Goal: Task Accomplishment & Management: Use online tool/utility

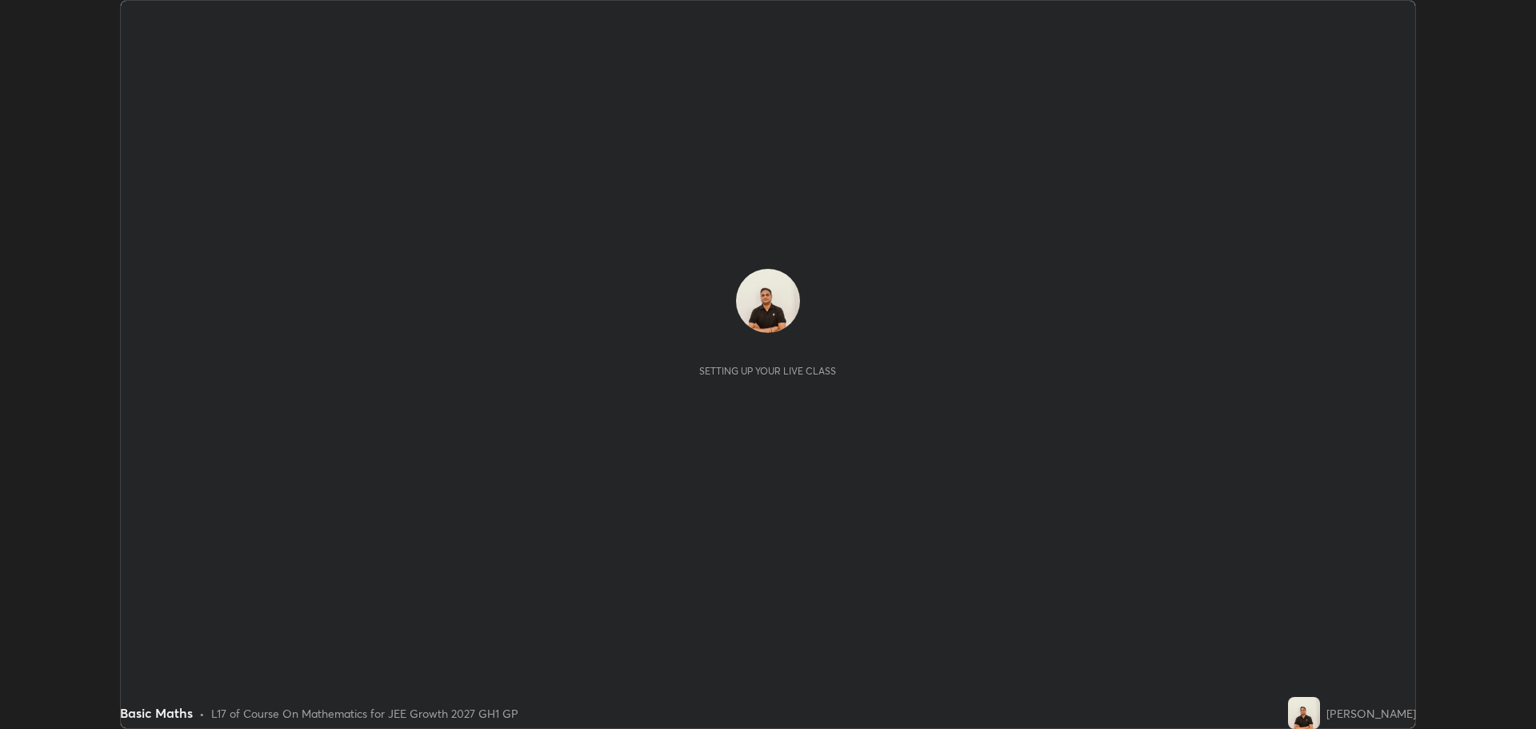
scroll to position [729, 1536]
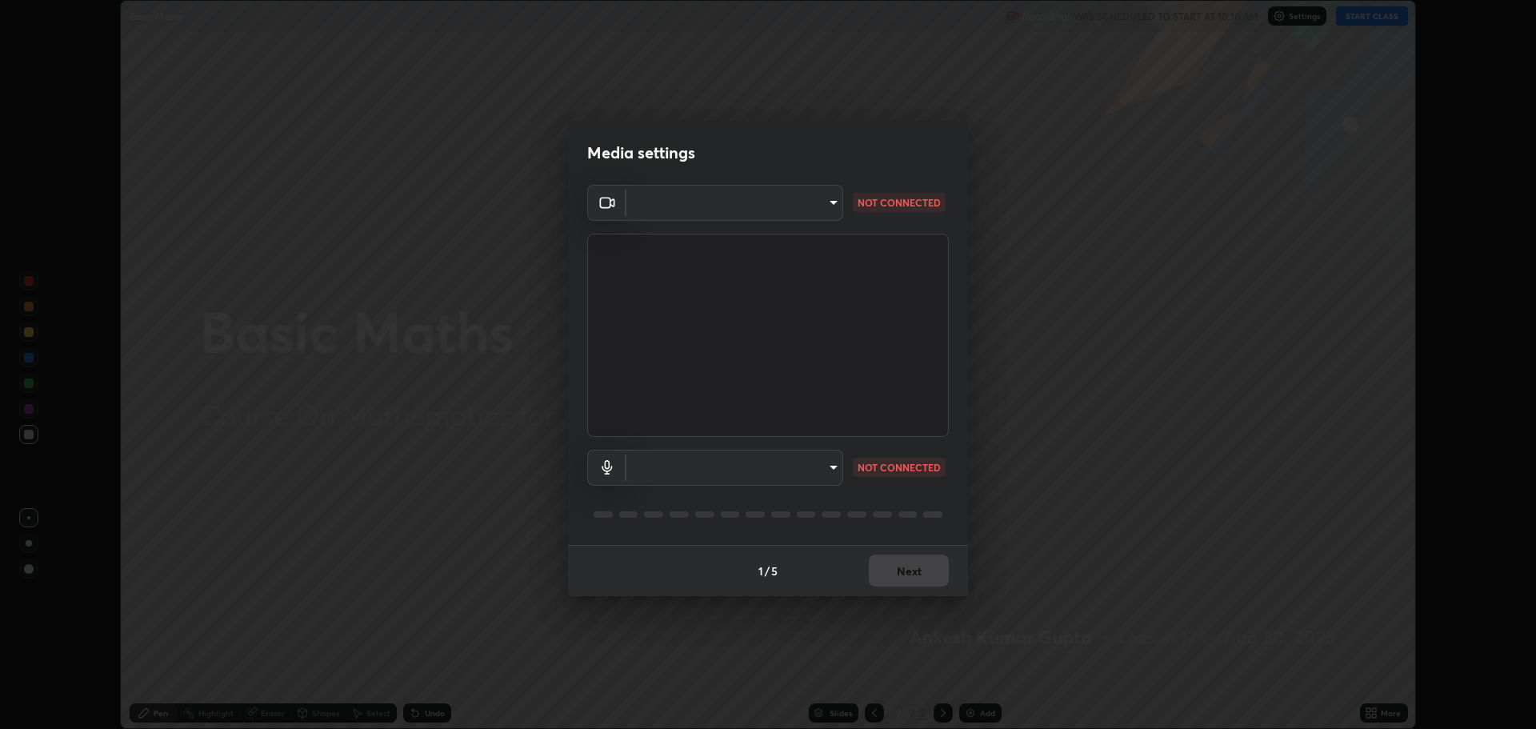
type input "818fcefd3fddf3d091a7478ec67eb8981ca9e8ab5665e76ce228af1b2ffa74de"
type input "default"
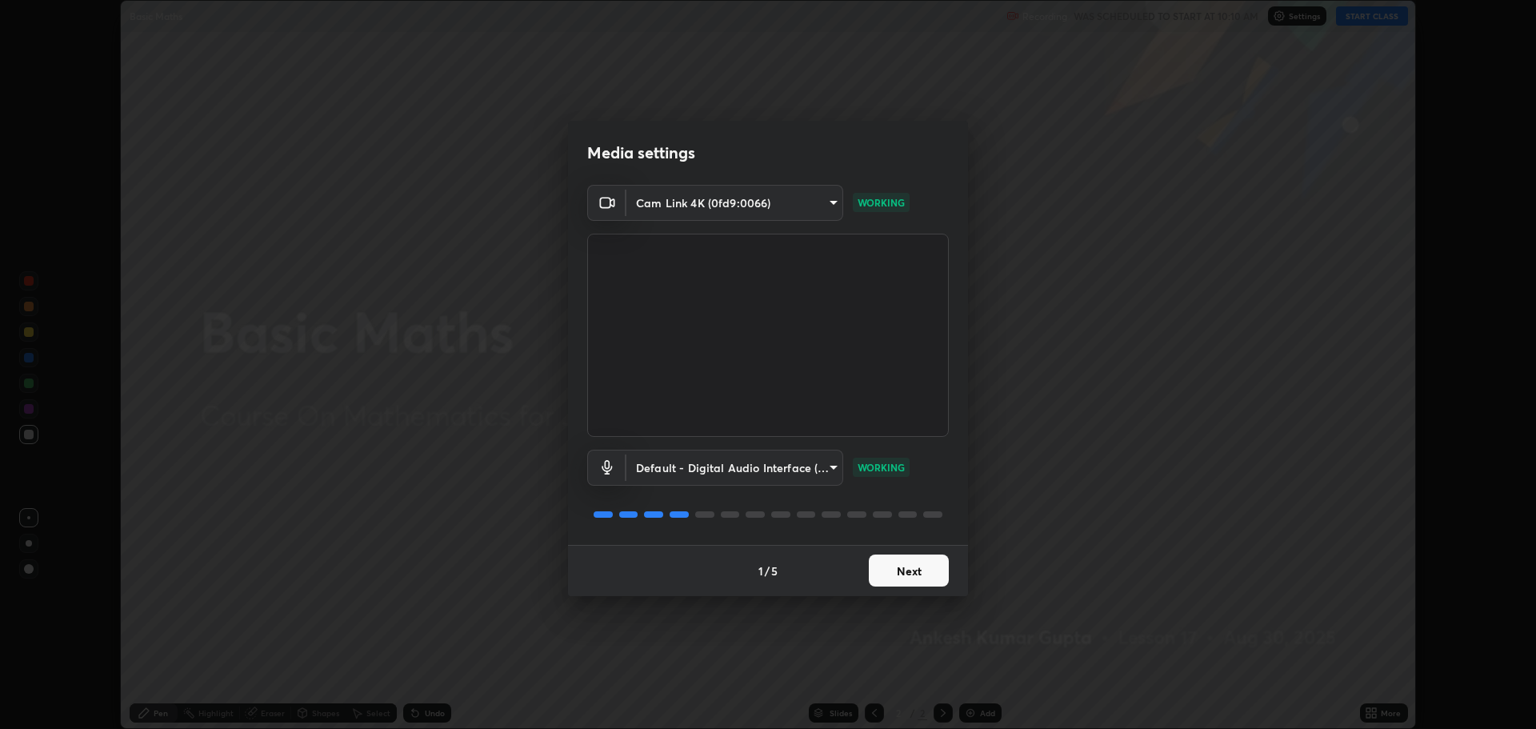
click at [905, 569] on button "Next" at bounding box center [909, 571] width 80 height 32
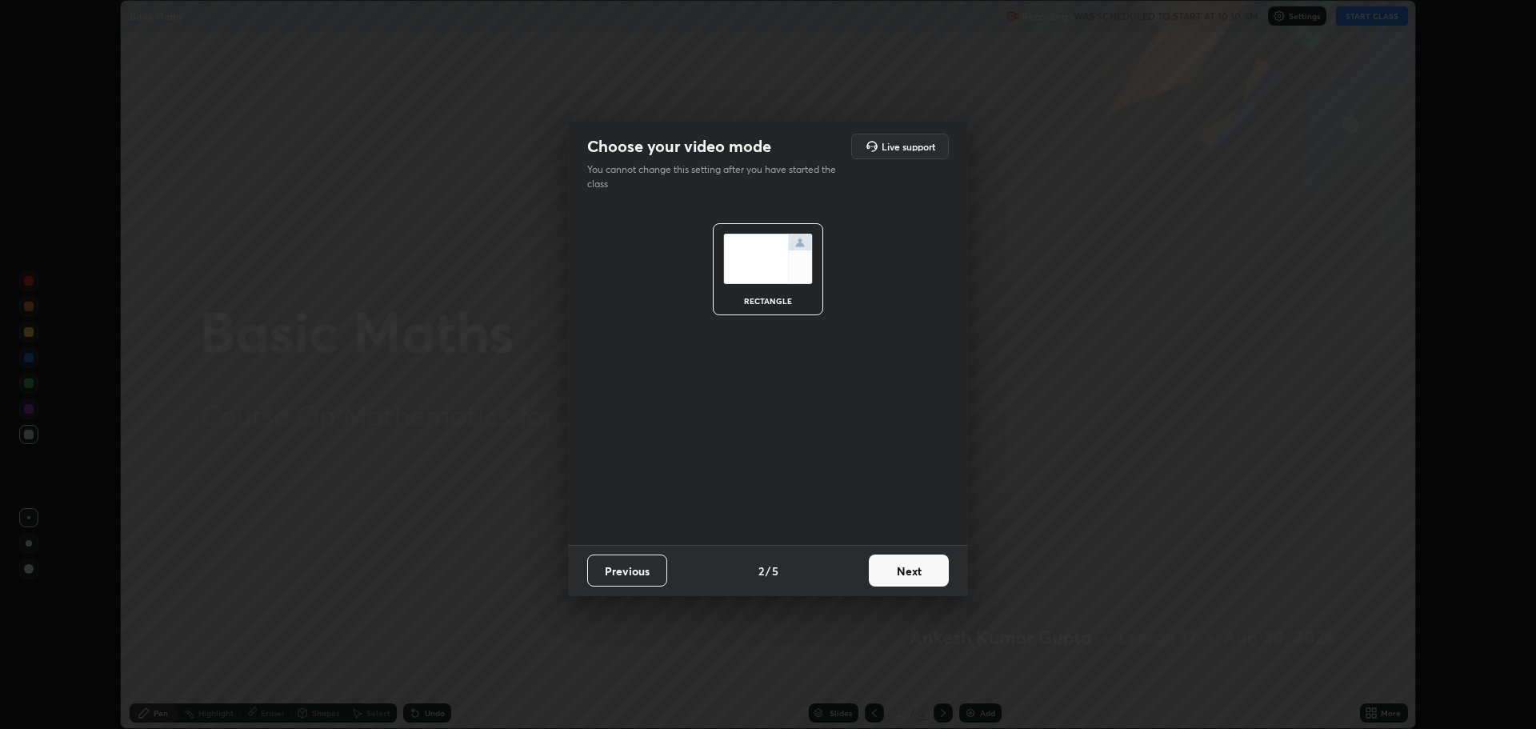
click at [900, 571] on button "Next" at bounding box center [909, 571] width 80 height 32
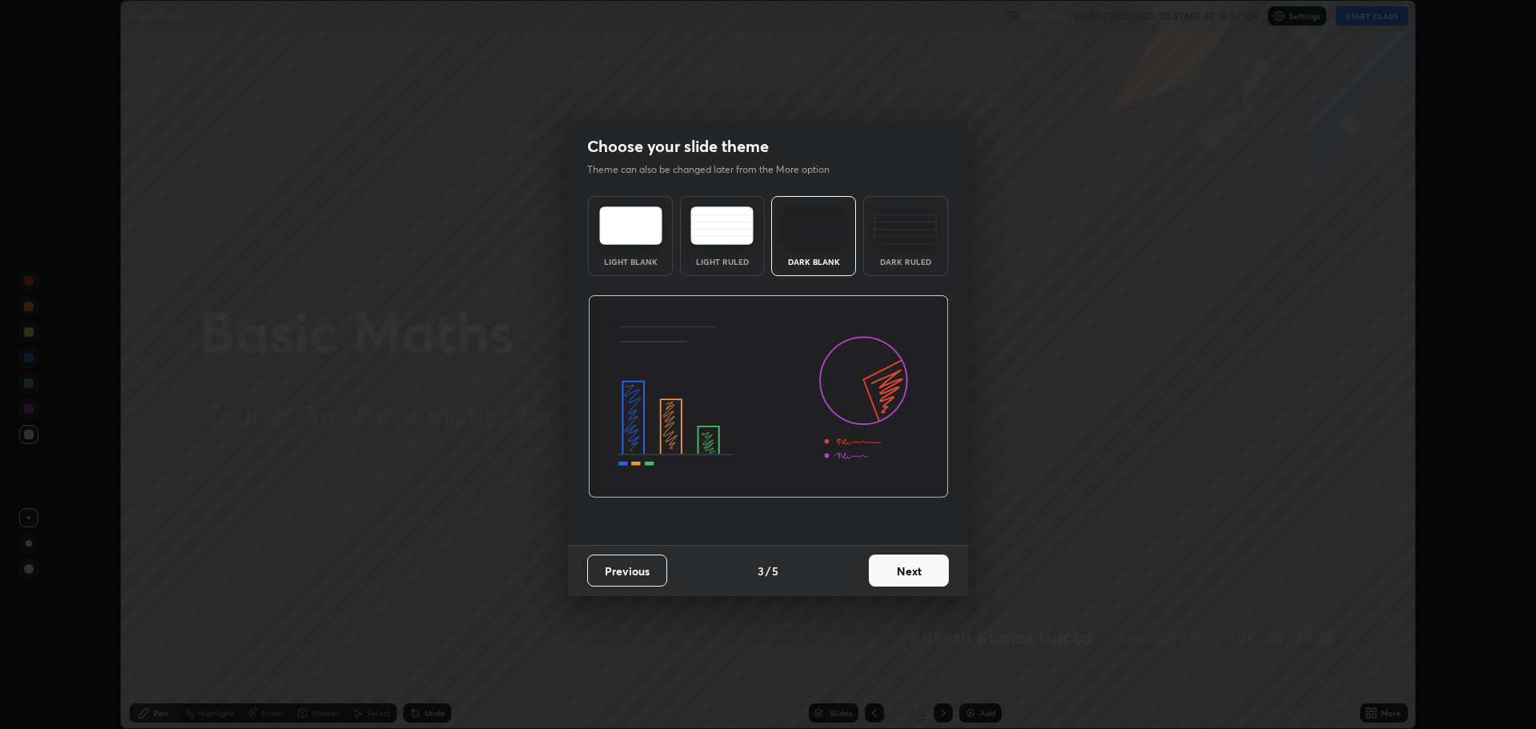
click at [903, 572] on button "Next" at bounding box center [909, 571] width 80 height 32
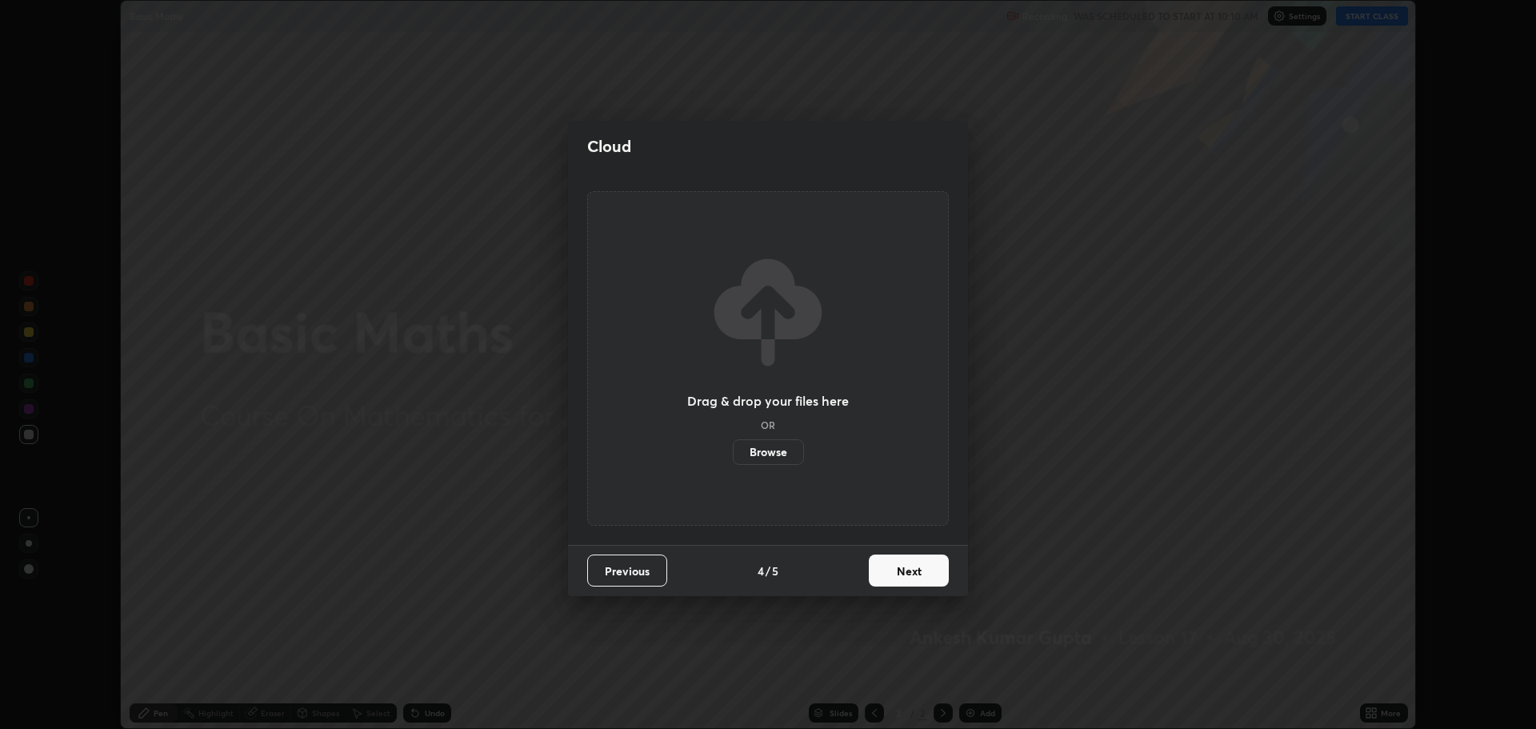
click at [902, 572] on button "Next" at bounding box center [909, 571] width 80 height 32
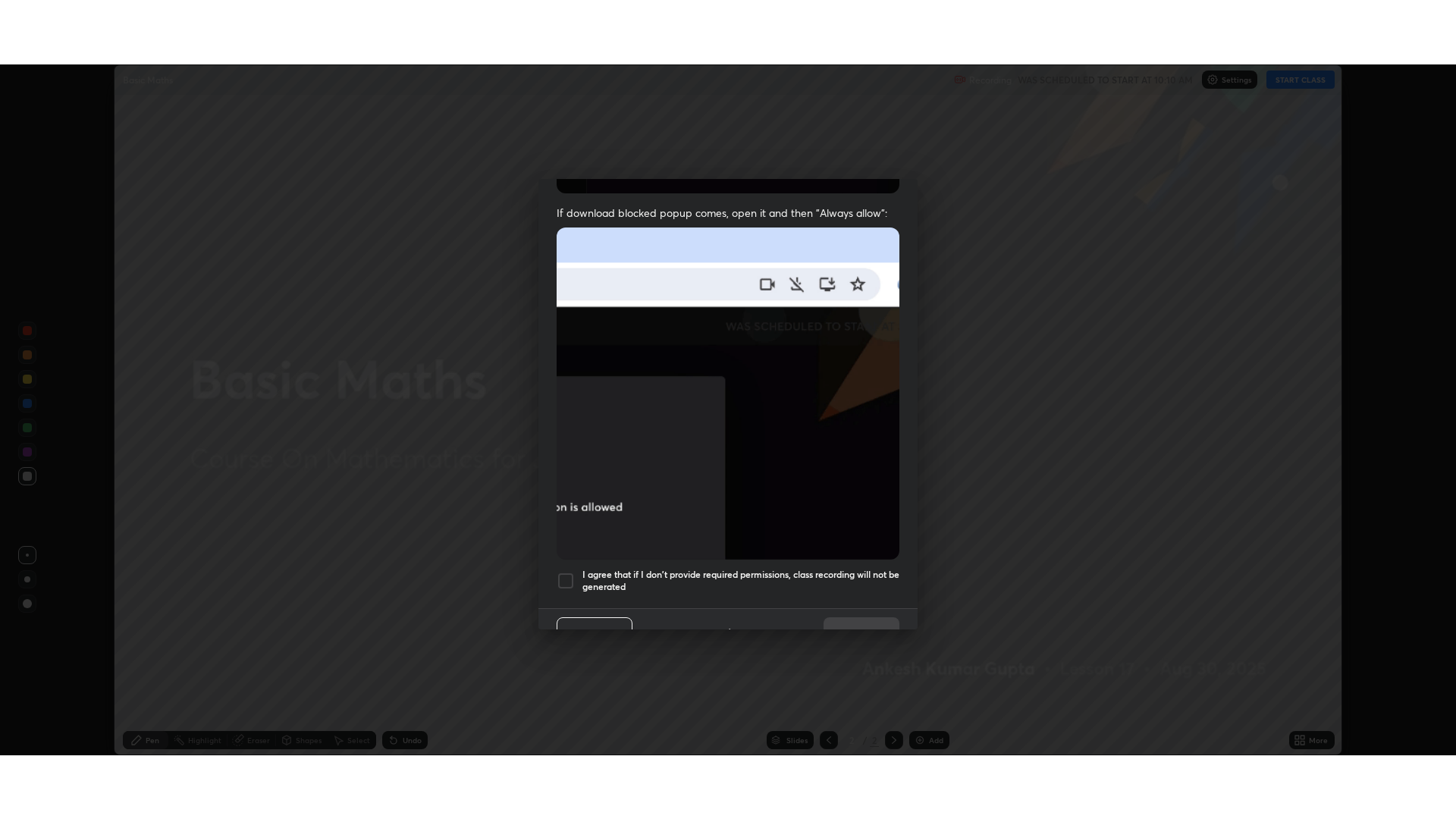
scroll to position [308, 0]
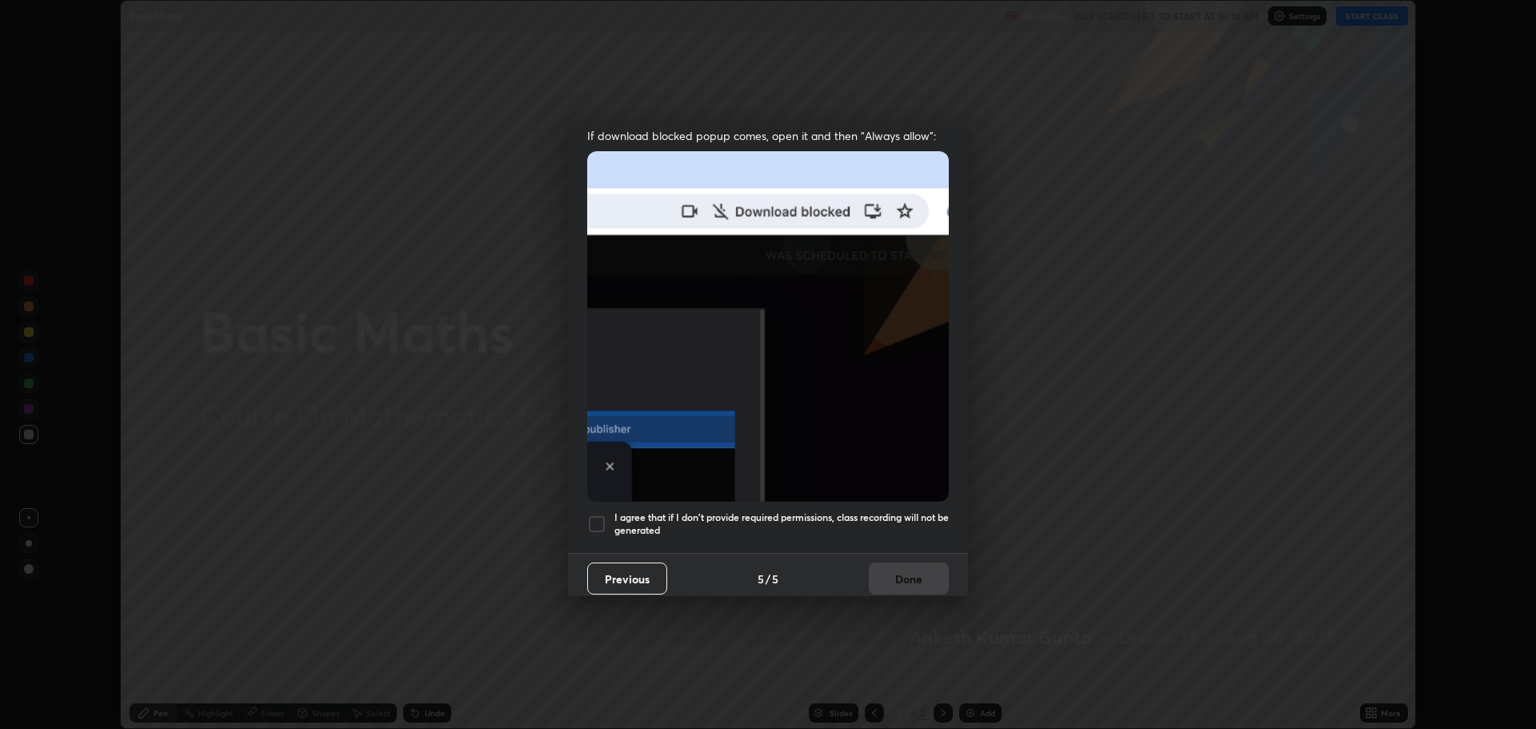
click at [596, 523] on div at bounding box center [596, 524] width 19 height 19
click at [877, 567] on button "Done" at bounding box center [909, 579] width 80 height 32
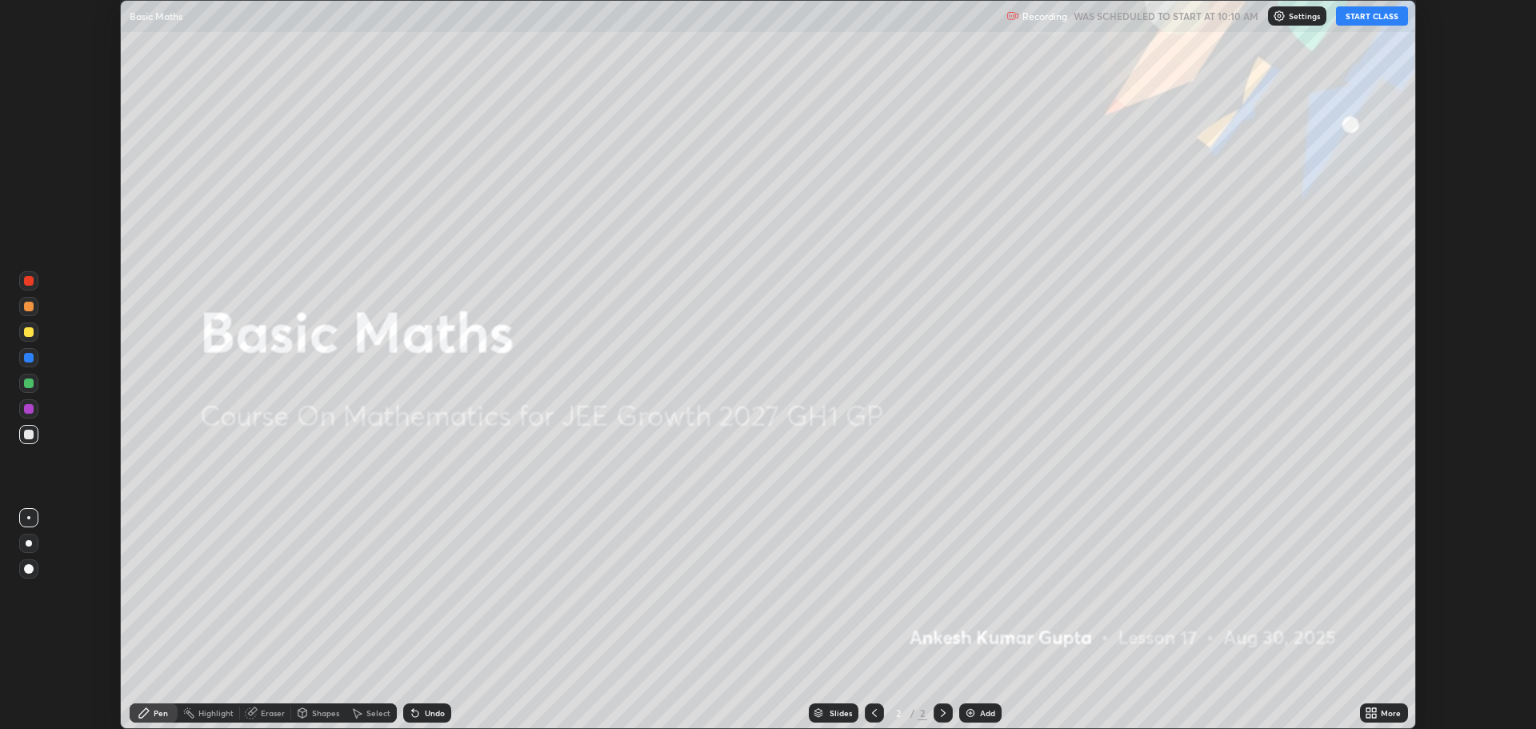
click at [1360, 19] on button "START CLASS" at bounding box center [1372, 15] width 72 height 19
click at [1384, 711] on div "More" at bounding box center [1391, 713] width 20 height 8
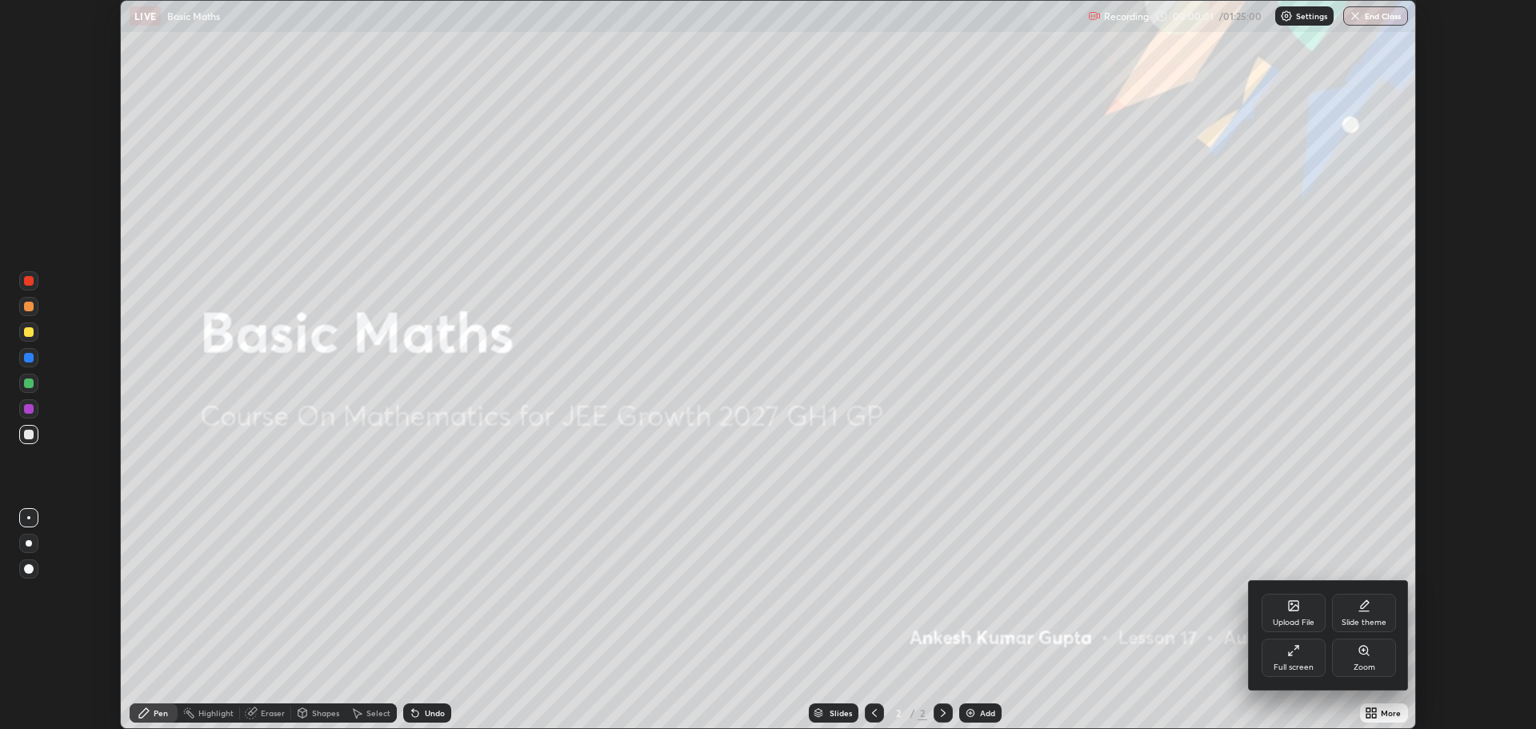
click at [1286, 656] on div "Full screen" at bounding box center [1294, 658] width 64 height 38
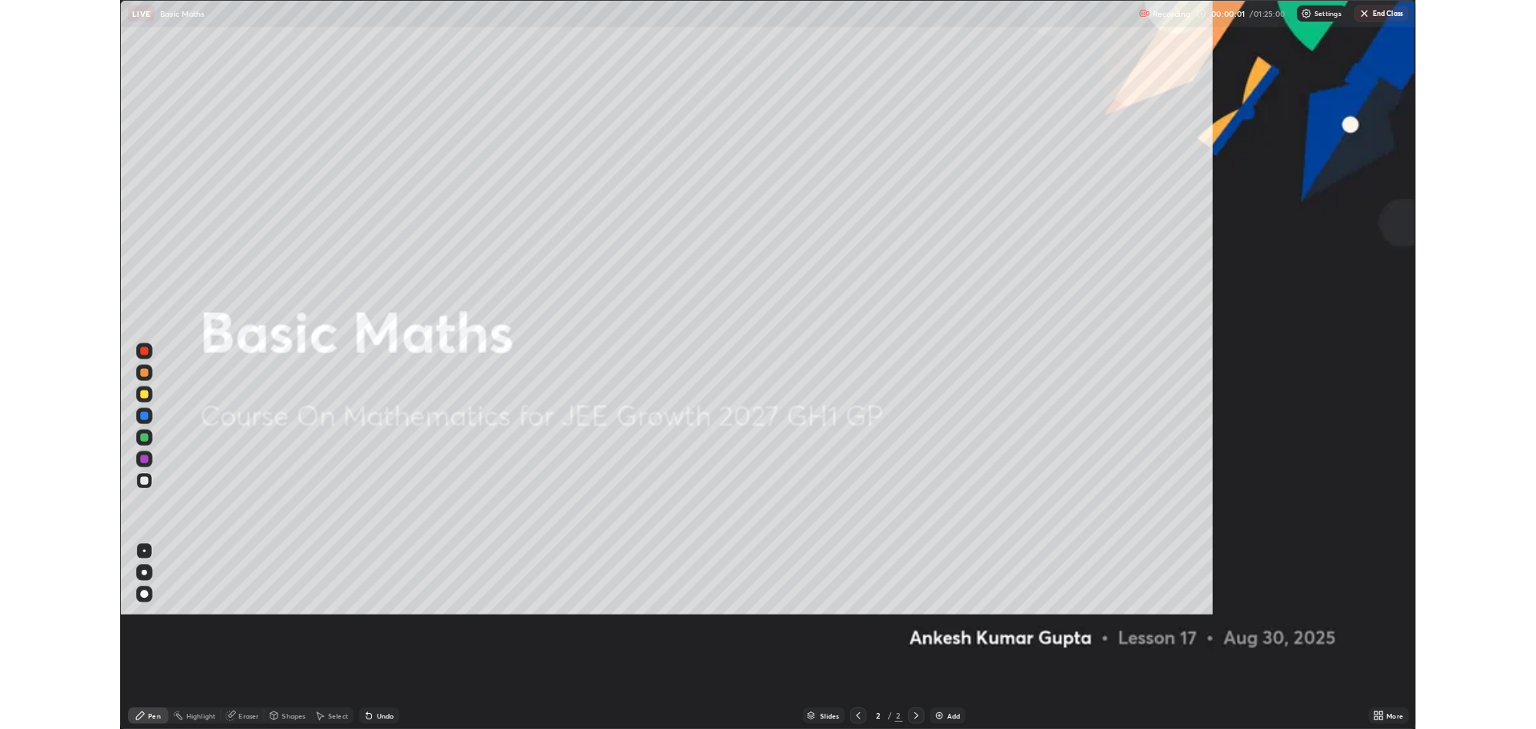
scroll to position [864, 1536]
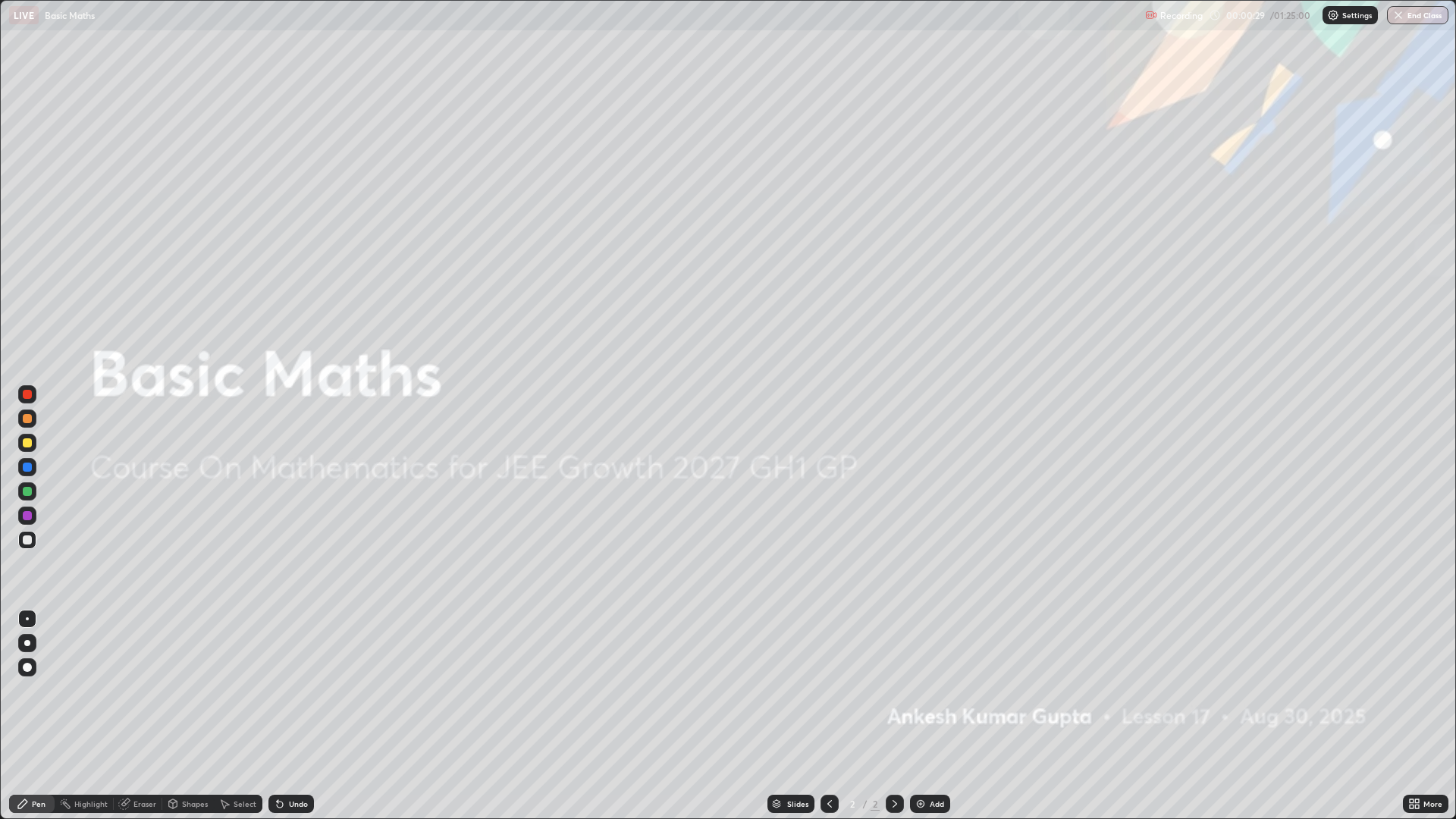
click at [1424, 690] on div "More" at bounding box center [1433, 804] width 19 height 8
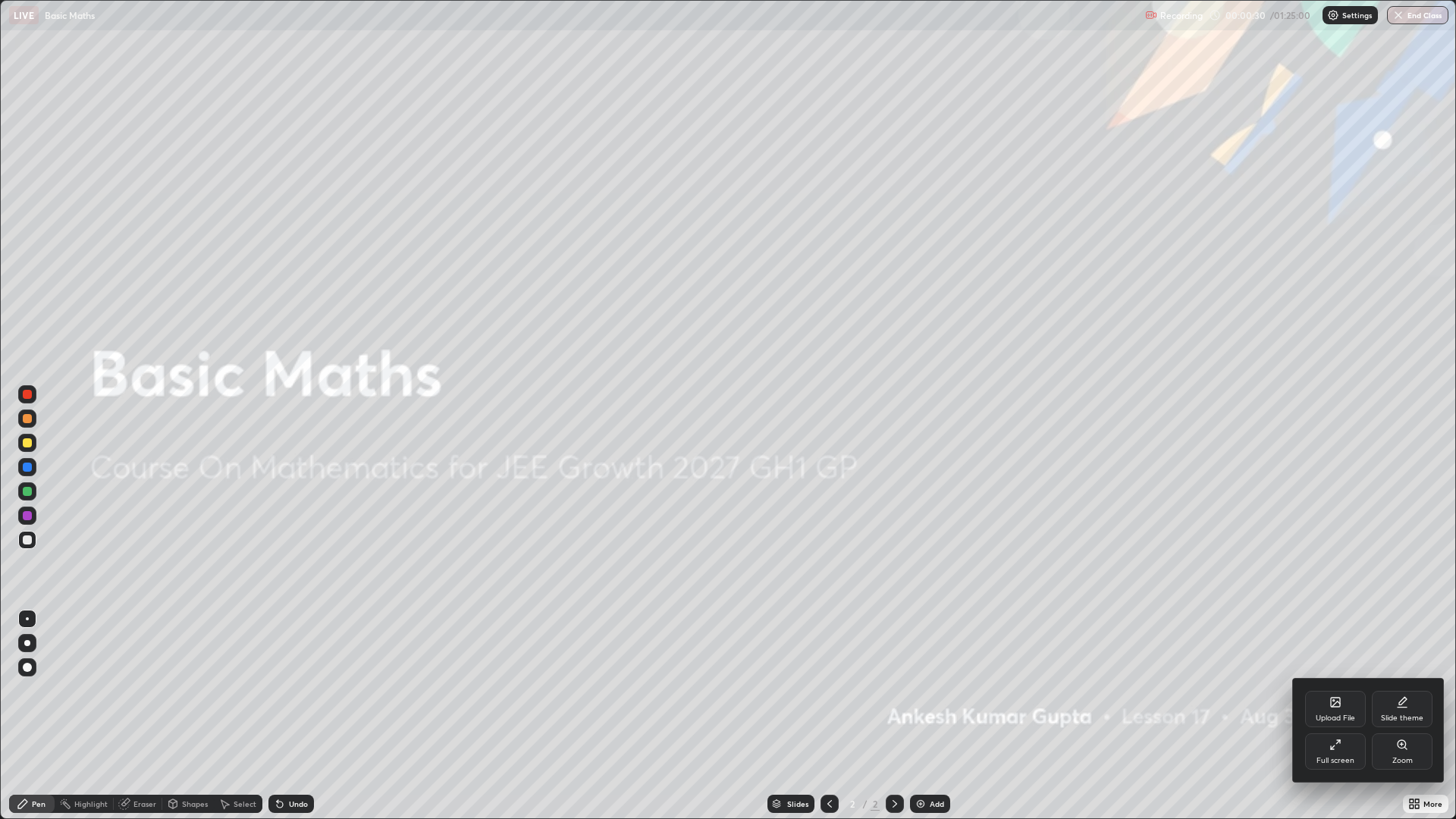
click at [1324, 690] on div "Full screen" at bounding box center [1336, 752] width 61 height 36
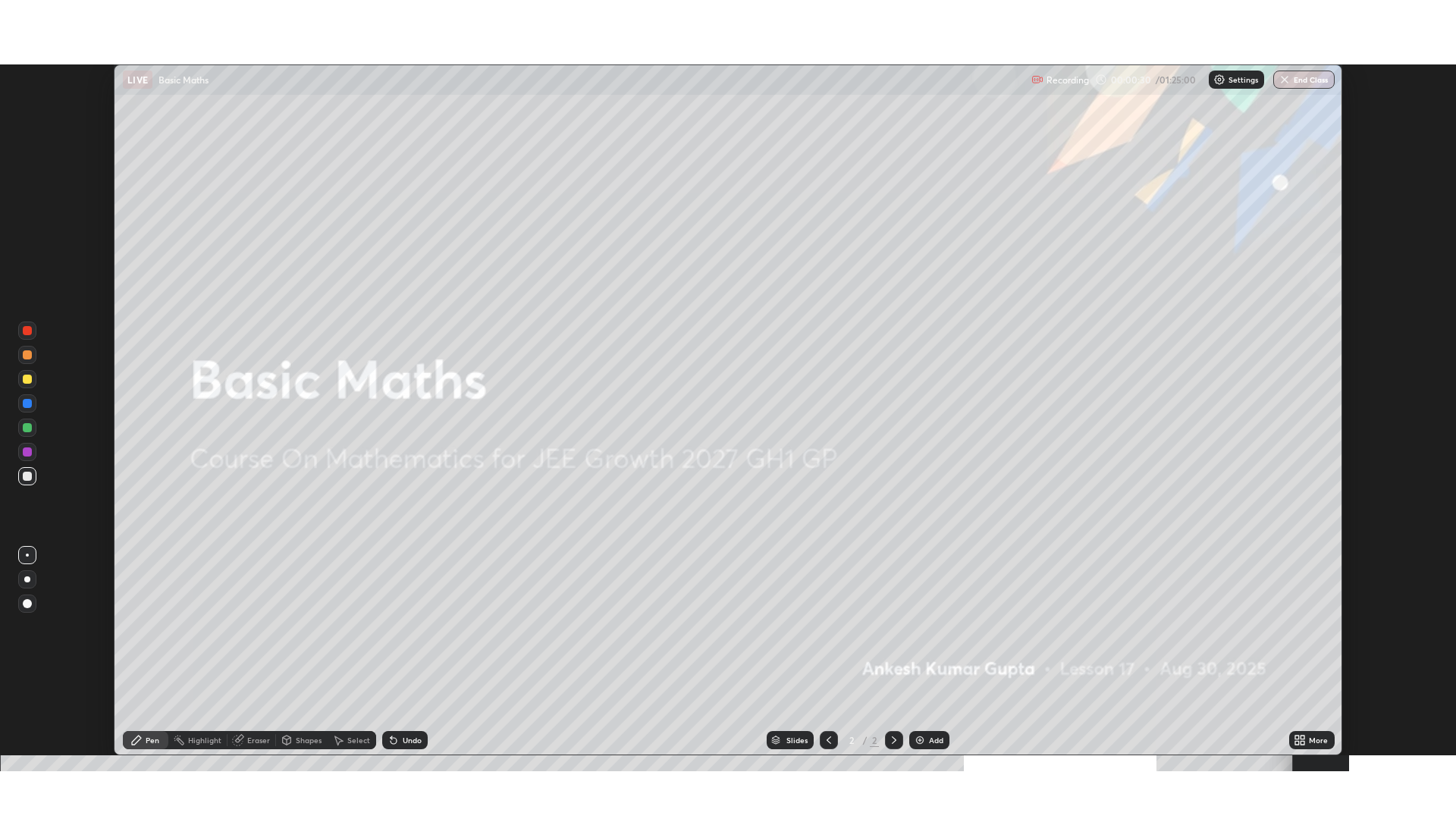
scroll to position [75165, 74400]
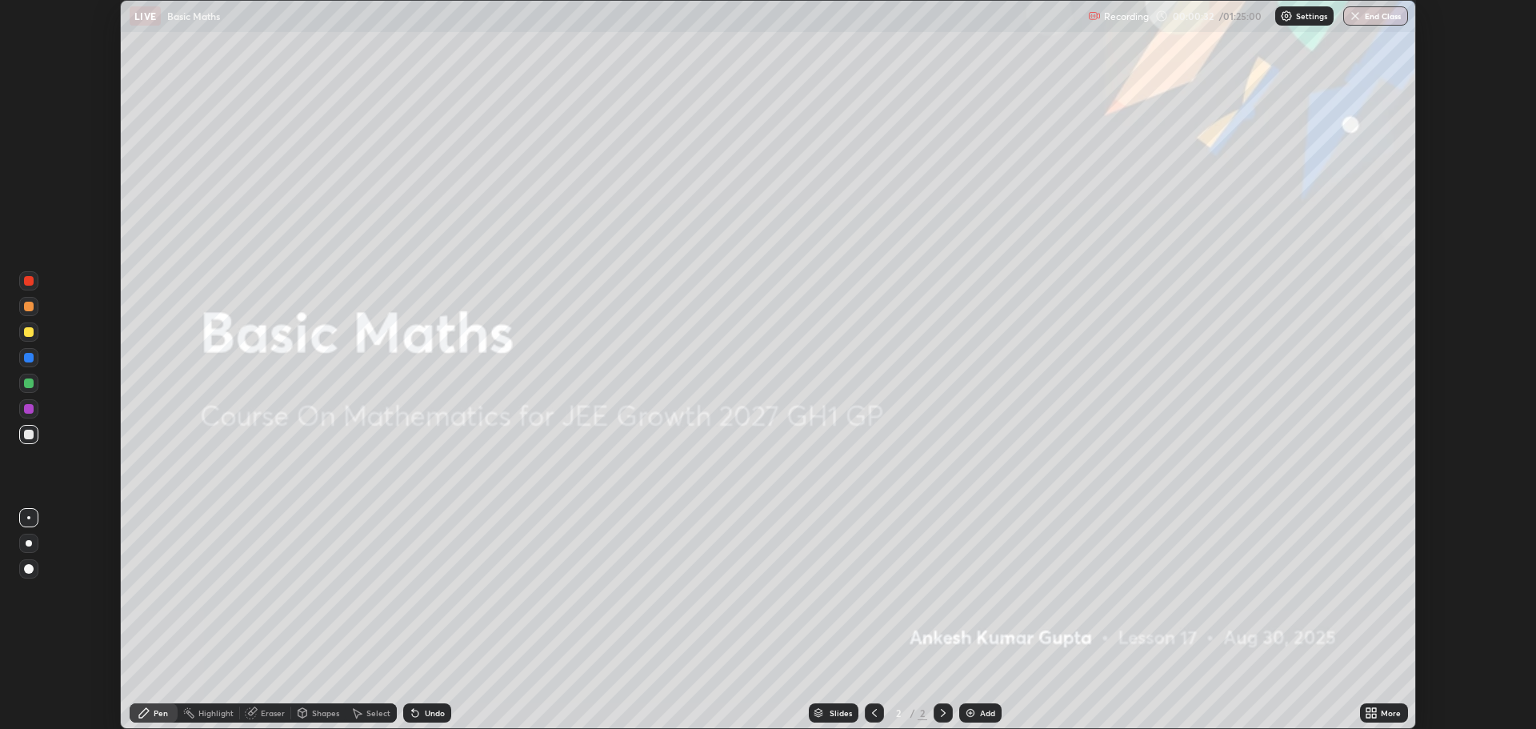
click at [1396, 719] on div "More" at bounding box center [1384, 712] width 48 height 19
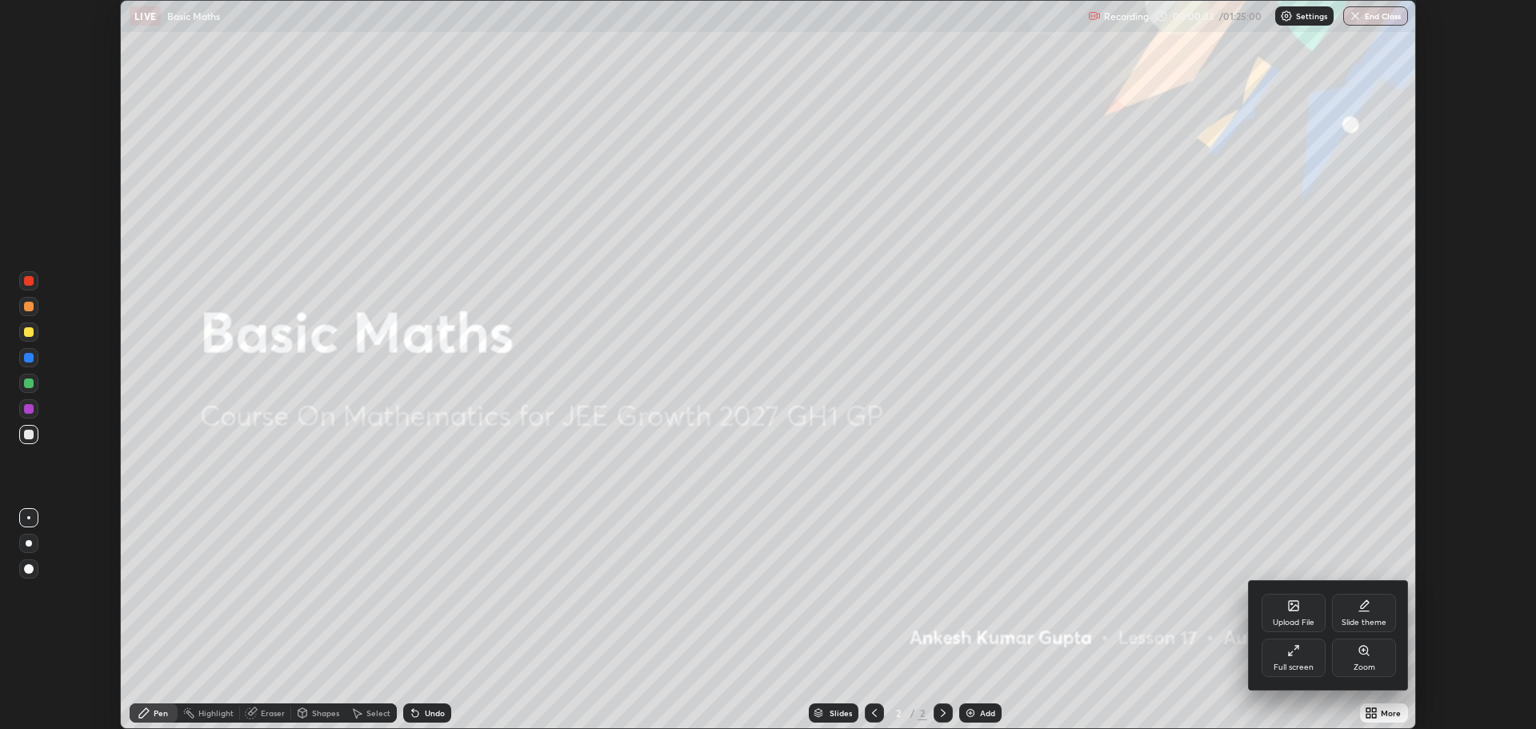
click at [1295, 659] on div "Full screen" at bounding box center [1294, 658] width 64 height 38
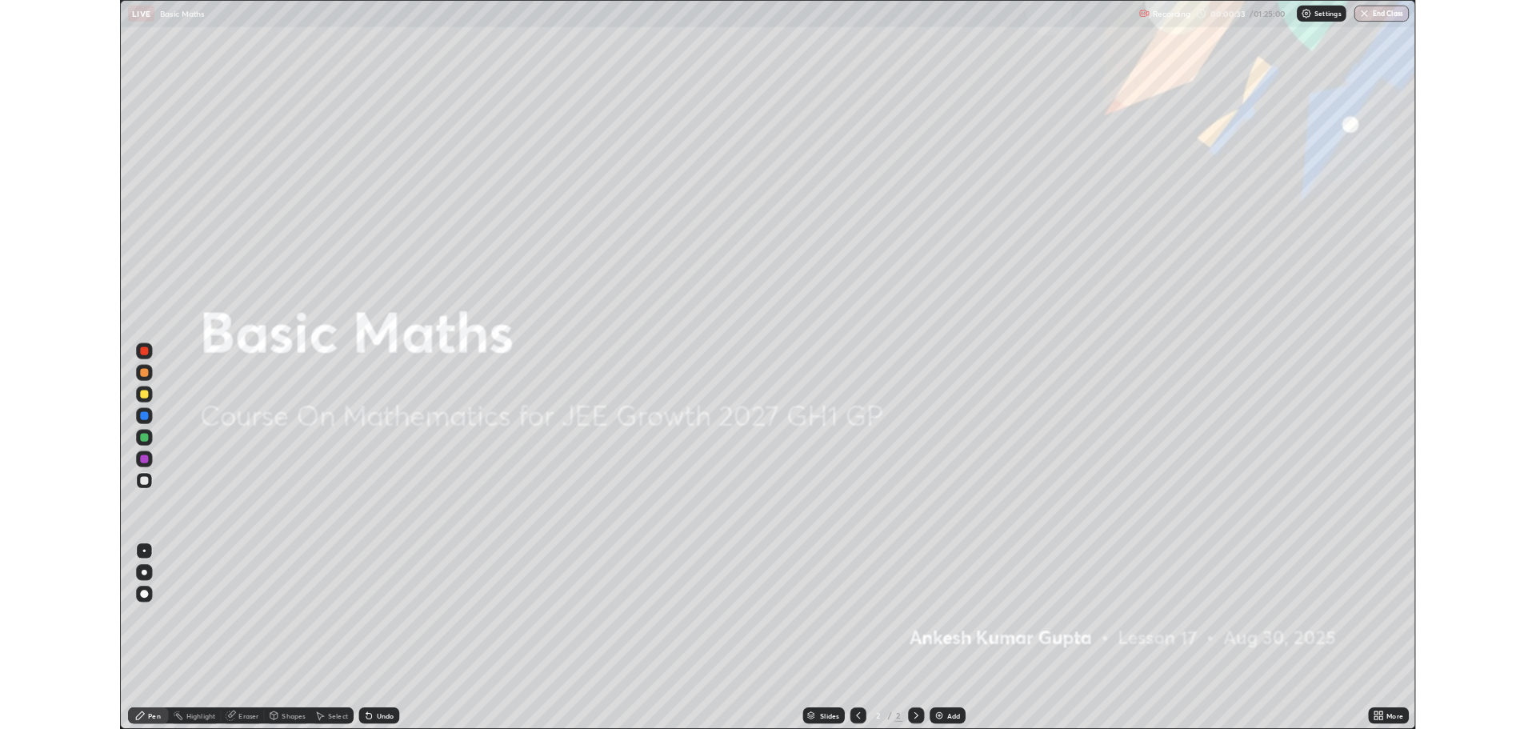
scroll to position [864, 1536]
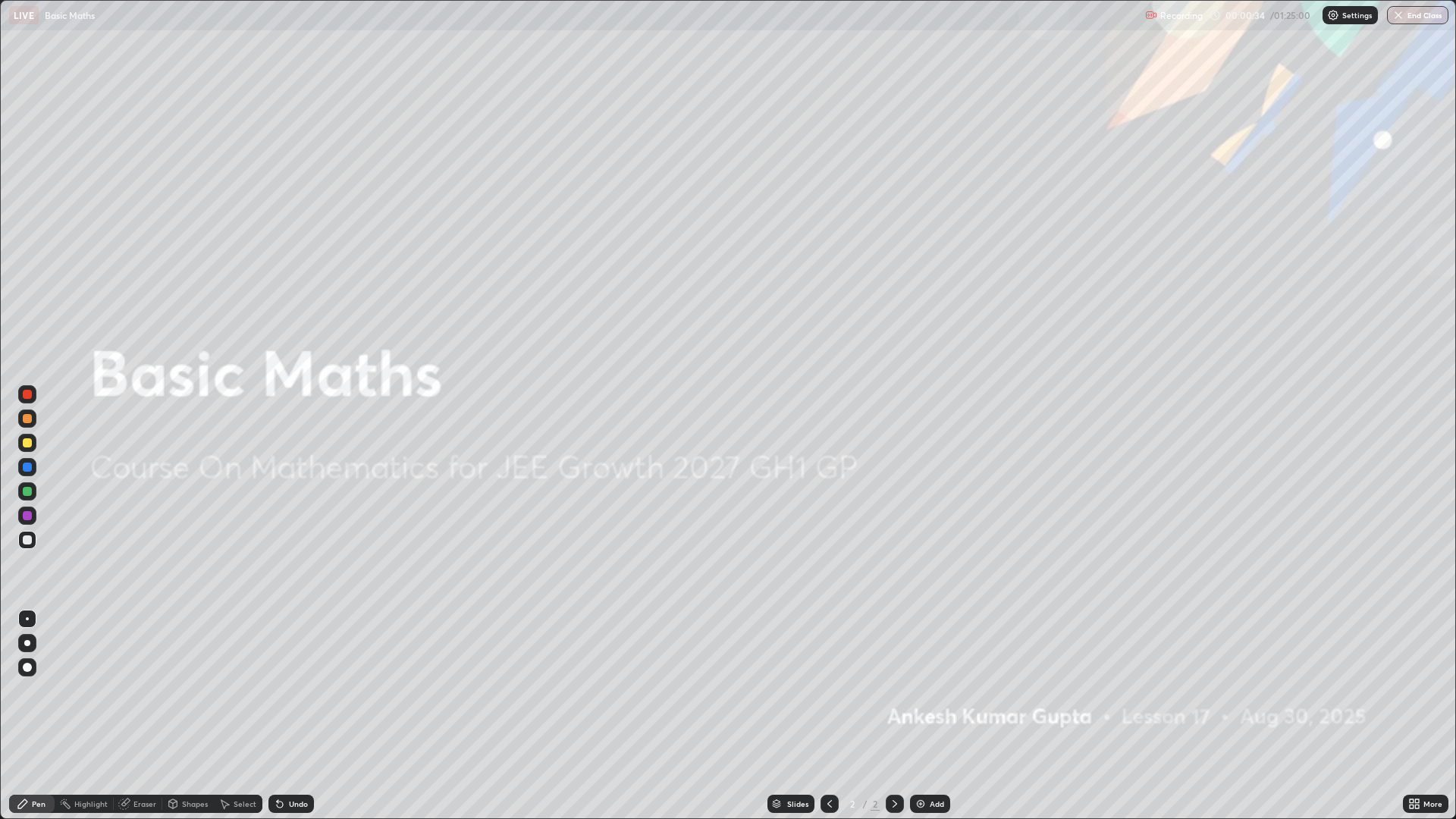
click at [929, 690] on div "Add" at bounding box center [930, 804] width 40 height 18
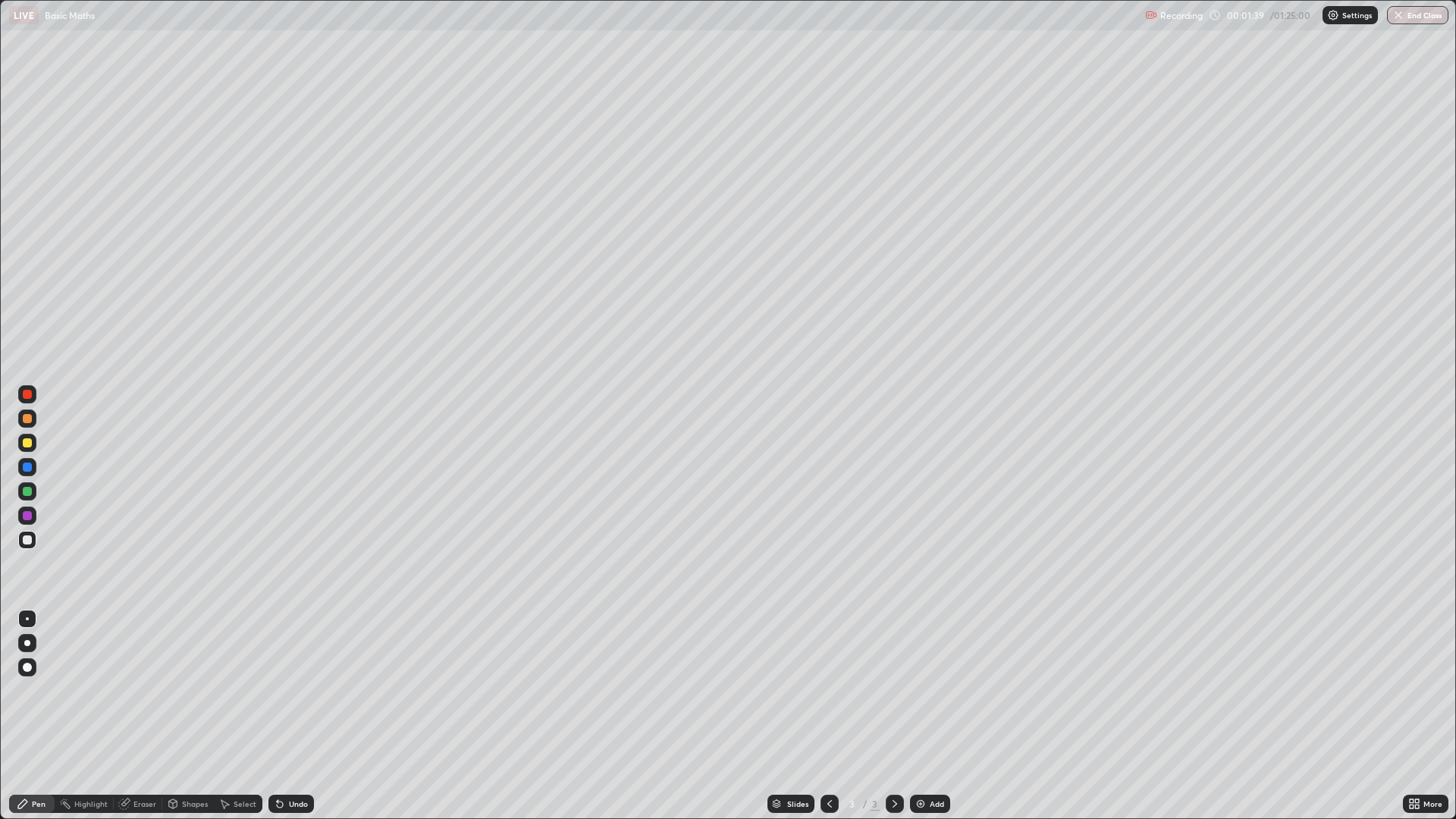
click at [142, 690] on div "Eraser" at bounding box center [145, 804] width 23 height 8
click at [78, 690] on div "Highlight" at bounding box center [90, 804] width 33 height 8
click at [148, 690] on div "Eraser" at bounding box center [145, 804] width 23 height 8
click at [40, 690] on div "Pen" at bounding box center [39, 804] width 13 height 8
click at [930, 690] on div "Add" at bounding box center [937, 804] width 14 height 8
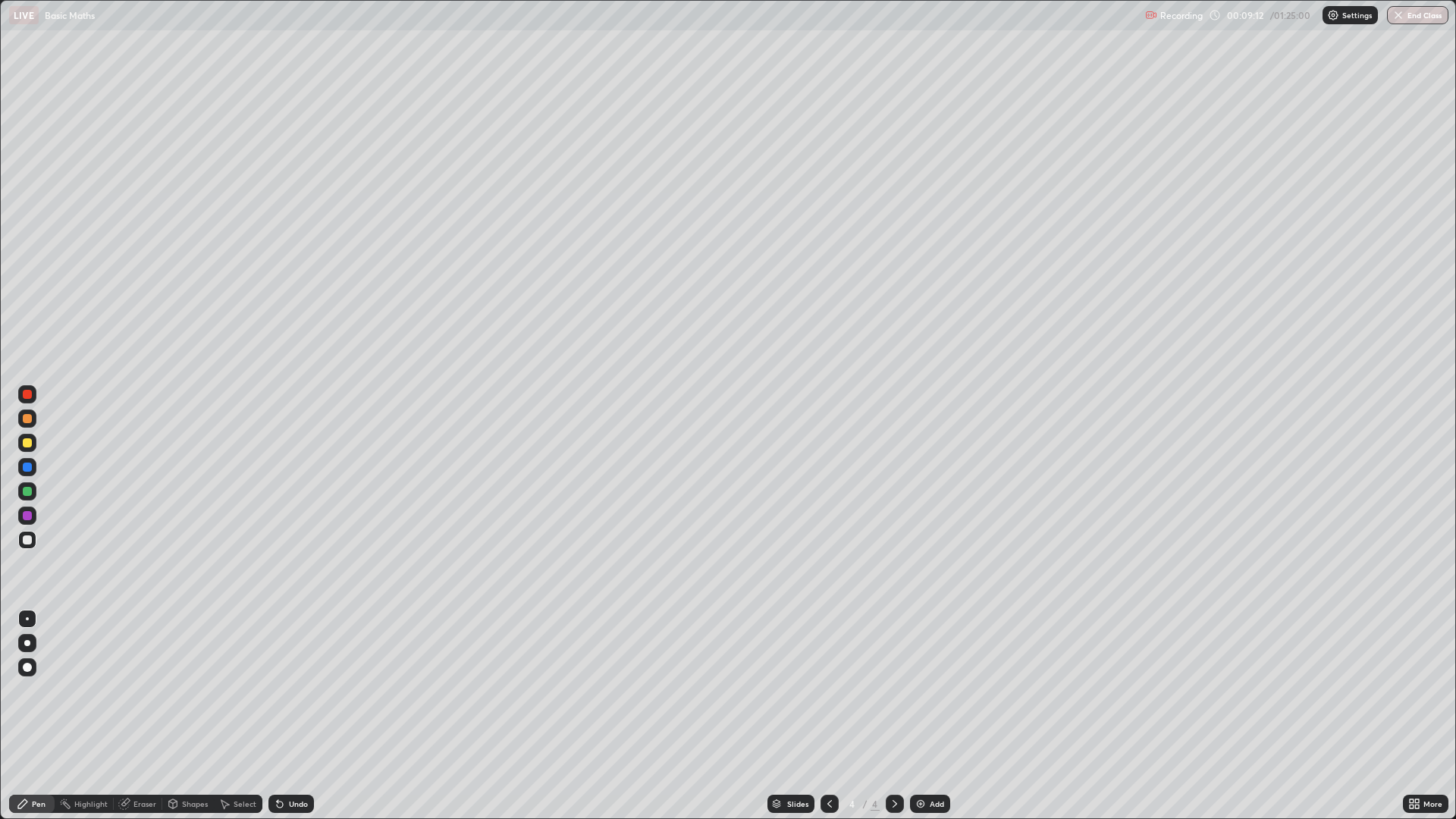
click at [143, 690] on div "Eraser" at bounding box center [145, 804] width 23 height 8
click at [35, 690] on div "Pen" at bounding box center [39, 804] width 13 height 8
click at [137, 690] on div "Eraser" at bounding box center [145, 804] width 23 height 8
click at [36, 690] on div "Pen" at bounding box center [39, 804] width 13 height 8
click at [142, 690] on div "Eraser" at bounding box center [145, 804] width 23 height 8
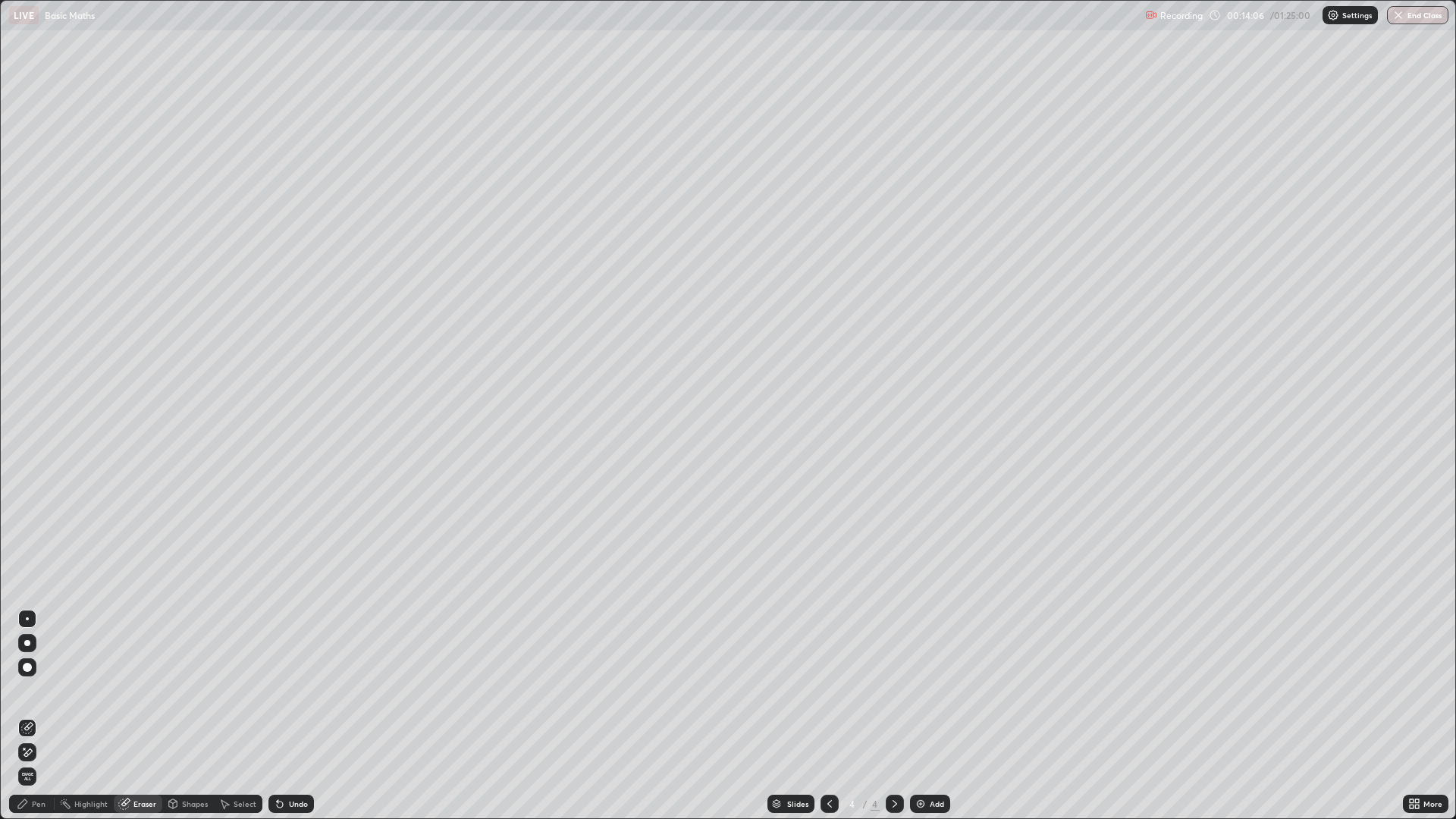
click at [40, 690] on div "Pen" at bounding box center [32, 804] width 46 height 18
click at [279, 690] on div "Undo" at bounding box center [291, 804] width 46 height 18
click at [281, 690] on icon at bounding box center [280, 804] width 12 height 12
click at [934, 690] on div "Add" at bounding box center [937, 804] width 14 height 8
click at [925, 690] on img at bounding box center [920, 804] width 12 height 12
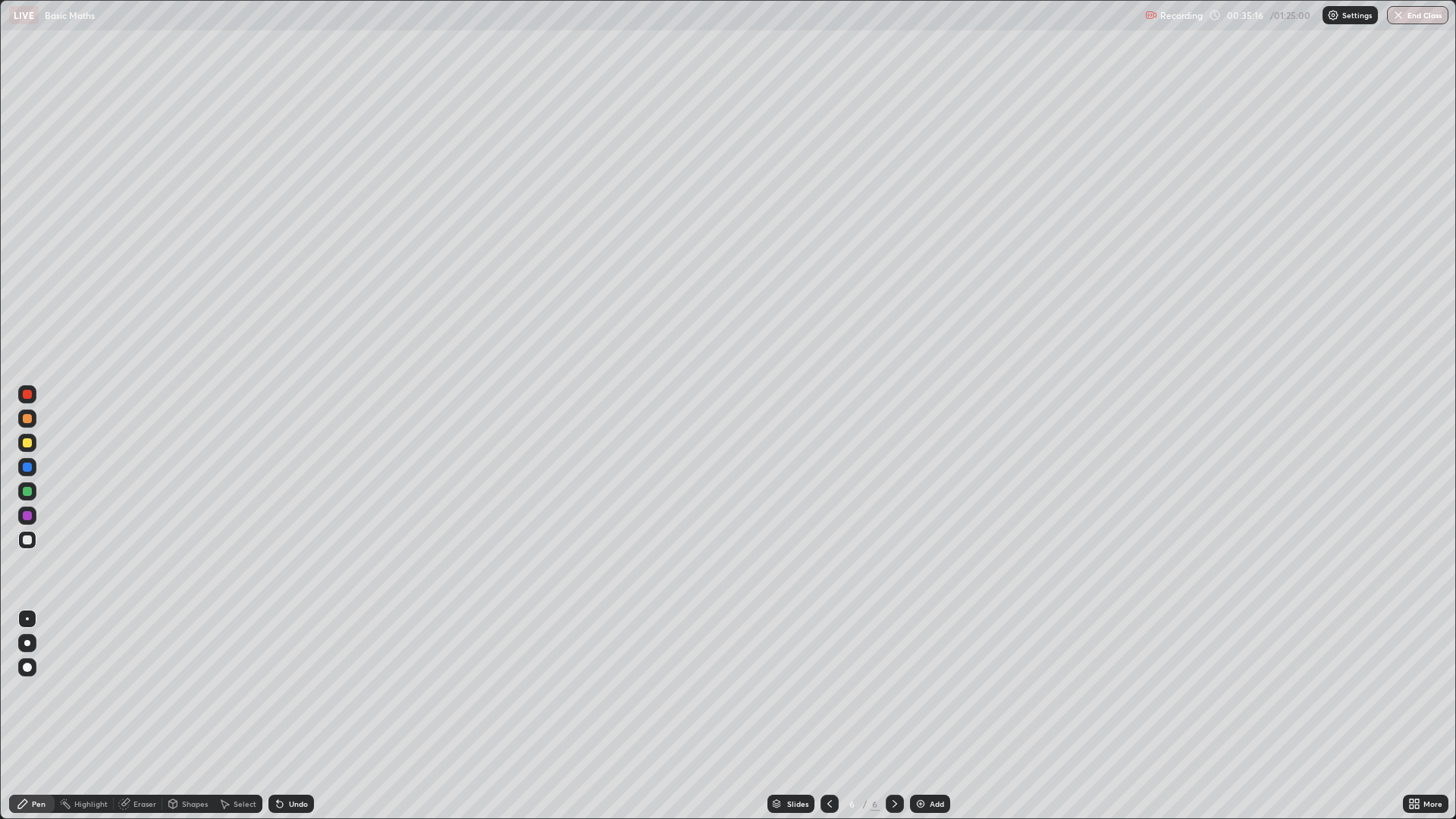
click at [151, 690] on div "Eraser" at bounding box center [145, 804] width 23 height 8
click at [47, 690] on div "Pen" at bounding box center [32, 804] width 46 height 18
click at [145, 690] on div "Eraser" at bounding box center [145, 804] width 23 height 8
click at [44, 690] on div "Pen" at bounding box center [39, 804] width 13 height 8
click at [141, 690] on div "Eraser" at bounding box center [145, 804] width 23 height 8
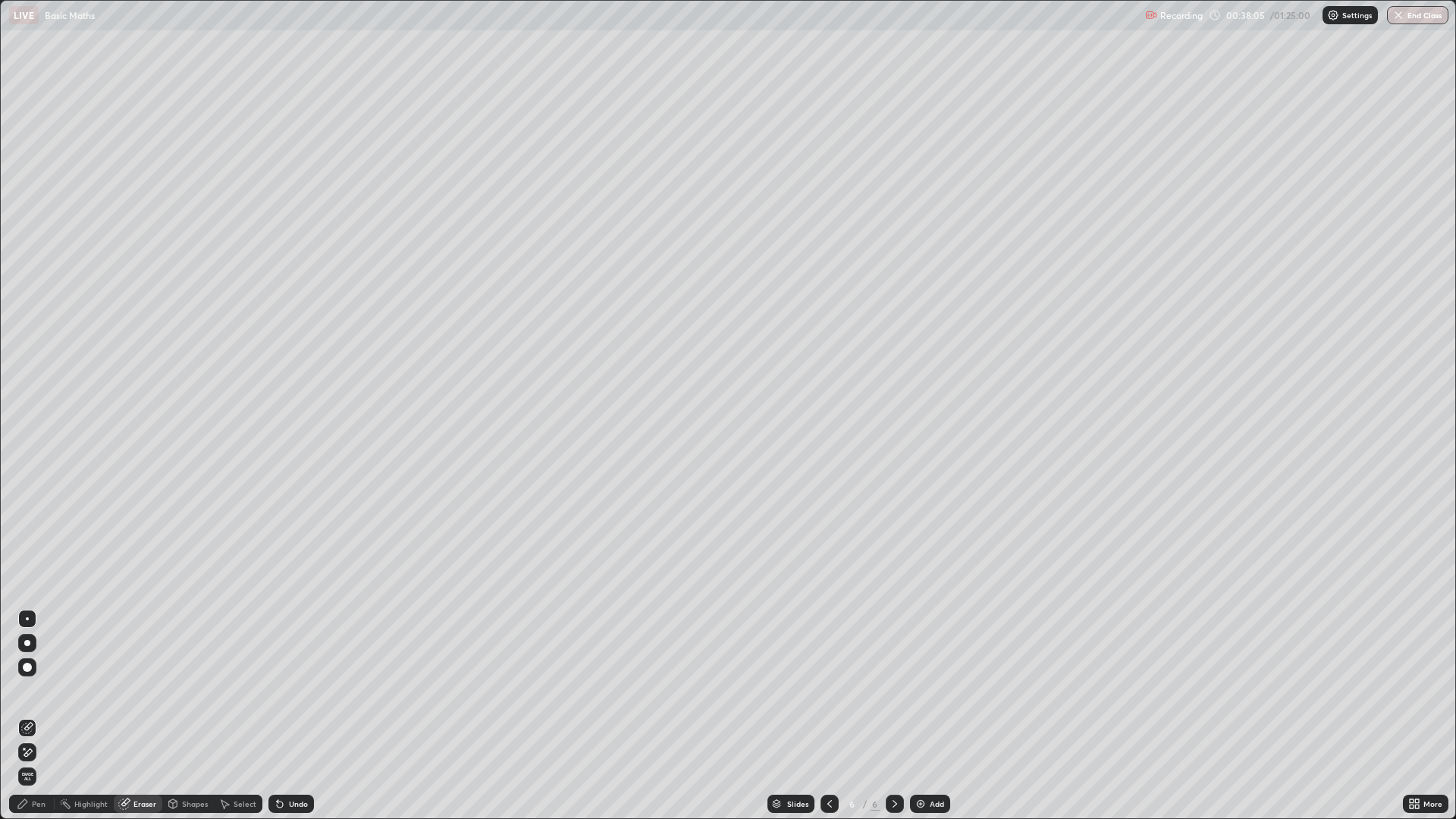
click at [42, 690] on div "Pen" at bounding box center [32, 804] width 46 height 18
click at [291, 690] on div "Undo" at bounding box center [299, 804] width 19 height 8
click at [278, 690] on icon at bounding box center [280, 805] width 6 height 6
click at [280, 690] on icon at bounding box center [280, 805] width 6 height 6
click at [135, 690] on div "Eraser" at bounding box center [137, 804] width 48 height 18
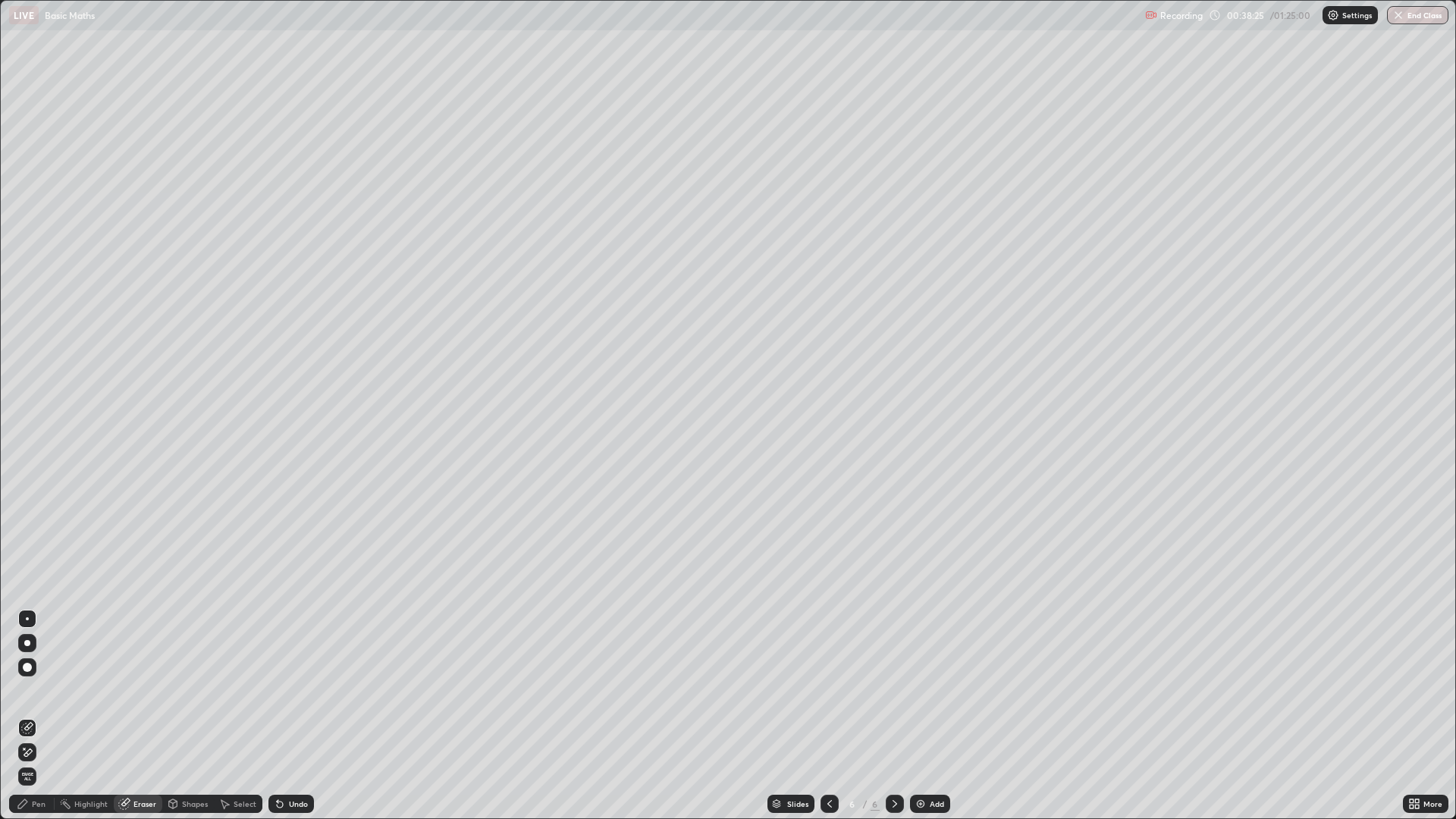
click at [39, 690] on div "Pen" at bounding box center [39, 804] width 13 height 8
click at [36, 690] on div "Pen" at bounding box center [39, 804] width 13 height 8
click at [135, 690] on div "Eraser" at bounding box center [145, 804] width 23 height 8
click at [149, 690] on div "Eraser" at bounding box center [145, 804] width 23 height 8
click at [94, 690] on div "Highlight" at bounding box center [90, 804] width 33 height 8
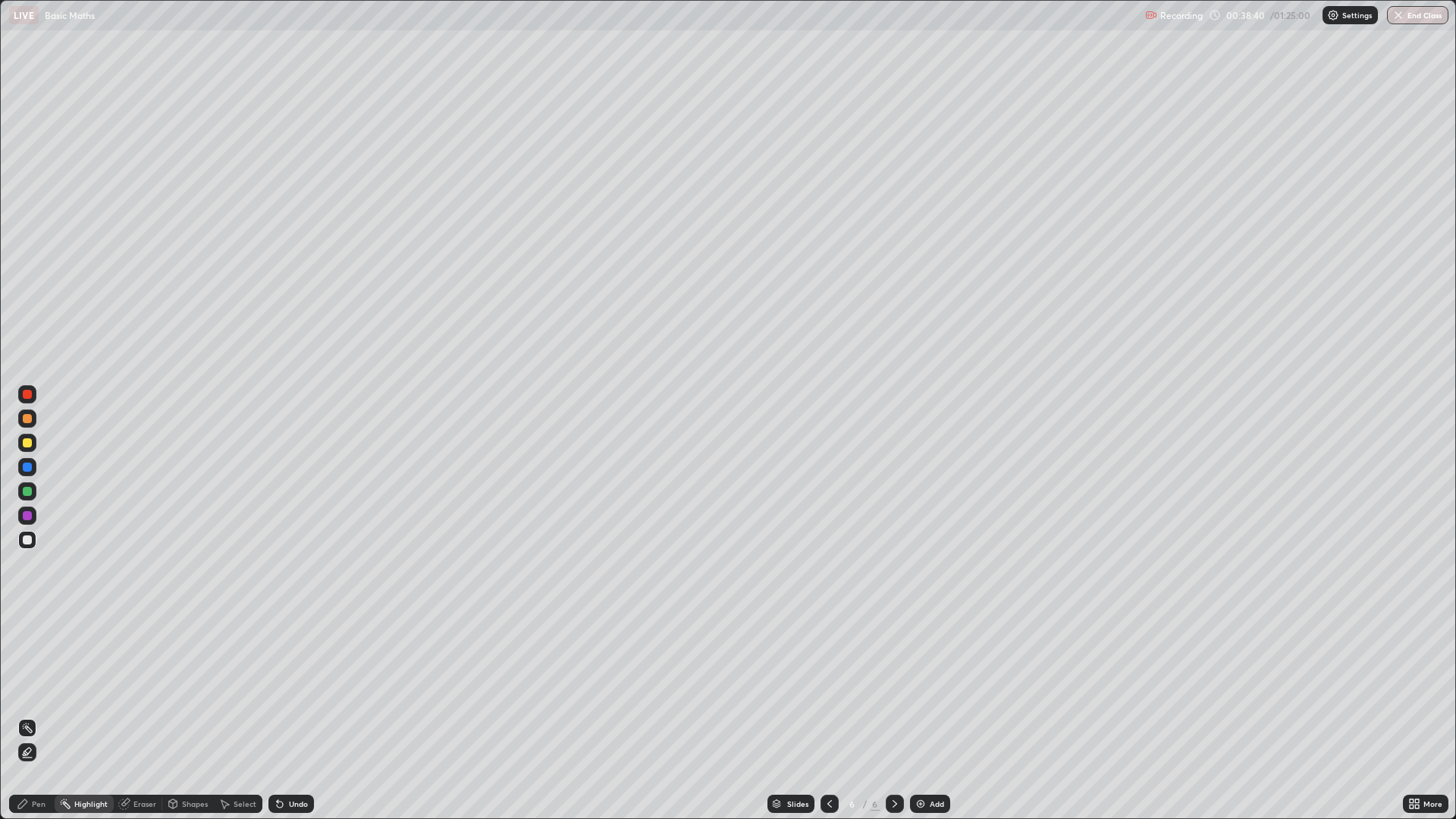
click at [44, 690] on div "Pen" at bounding box center [39, 804] width 13 height 8
click at [161, 367] on p "Undo" at bounding box center [165, 361] width 23 height 12
click at [25, 543] on div at bounding box center [27, 540] width 9 height 9
click at [29, 515] on div at bounding box center [27, 516] width 9 height 9
click at [28, 487] on div at bounding box center [27, 492] width 9 height 9
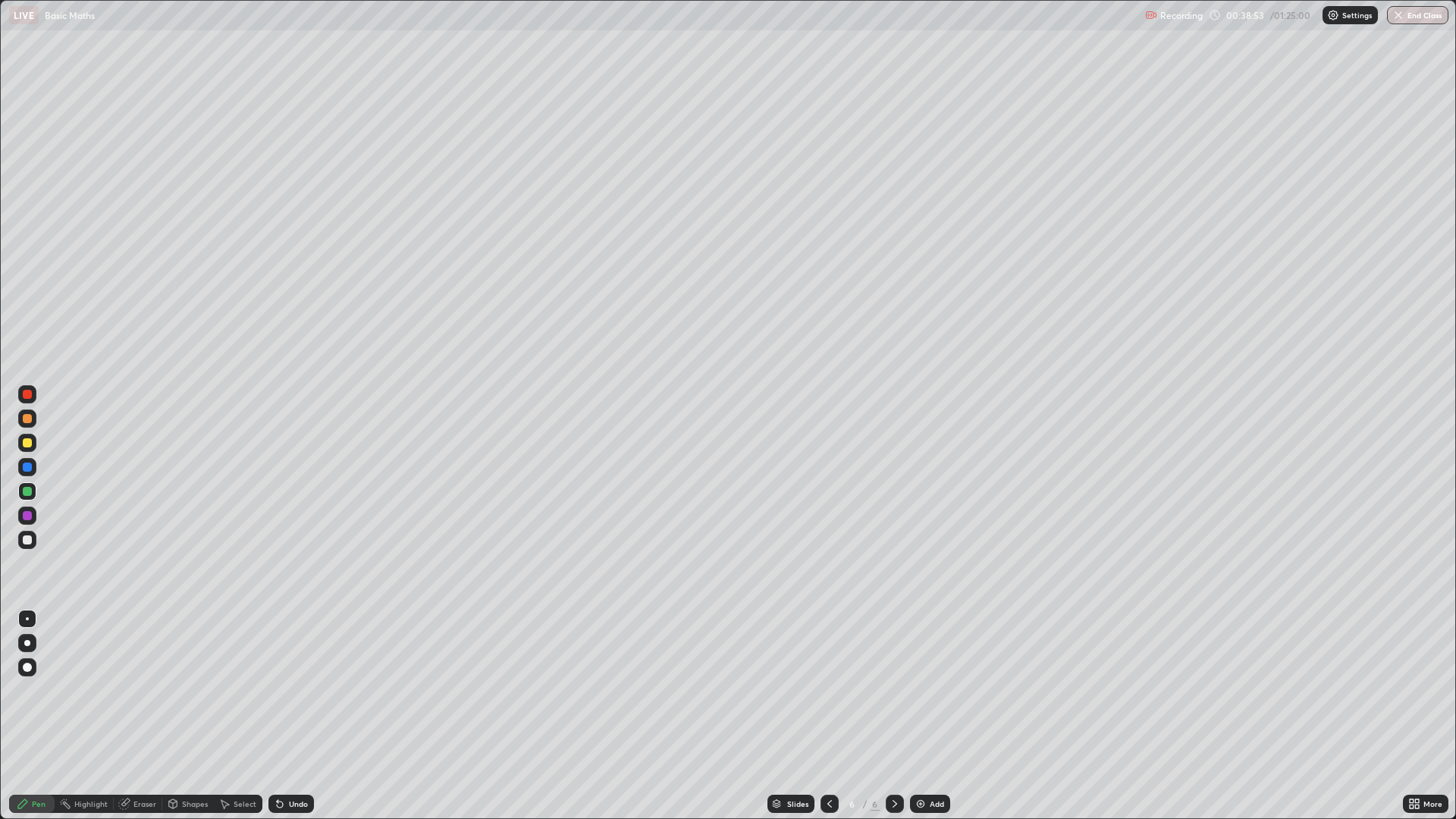
click at [29, 463] on div at bounding box center [27, 467] width 9 height 9
click at [26, 440] on div at bounding box center [27, 444] width 9 height 9
click at [24, 546] on div at bounding box center [27, 539] width 18 height 18
click at [37, 690] on div "Pen" at bounding box center [32, 804] width 46 height 18
click at [297, 690] on div "Undo" at bounding box center [299, 804] width 19 height 8
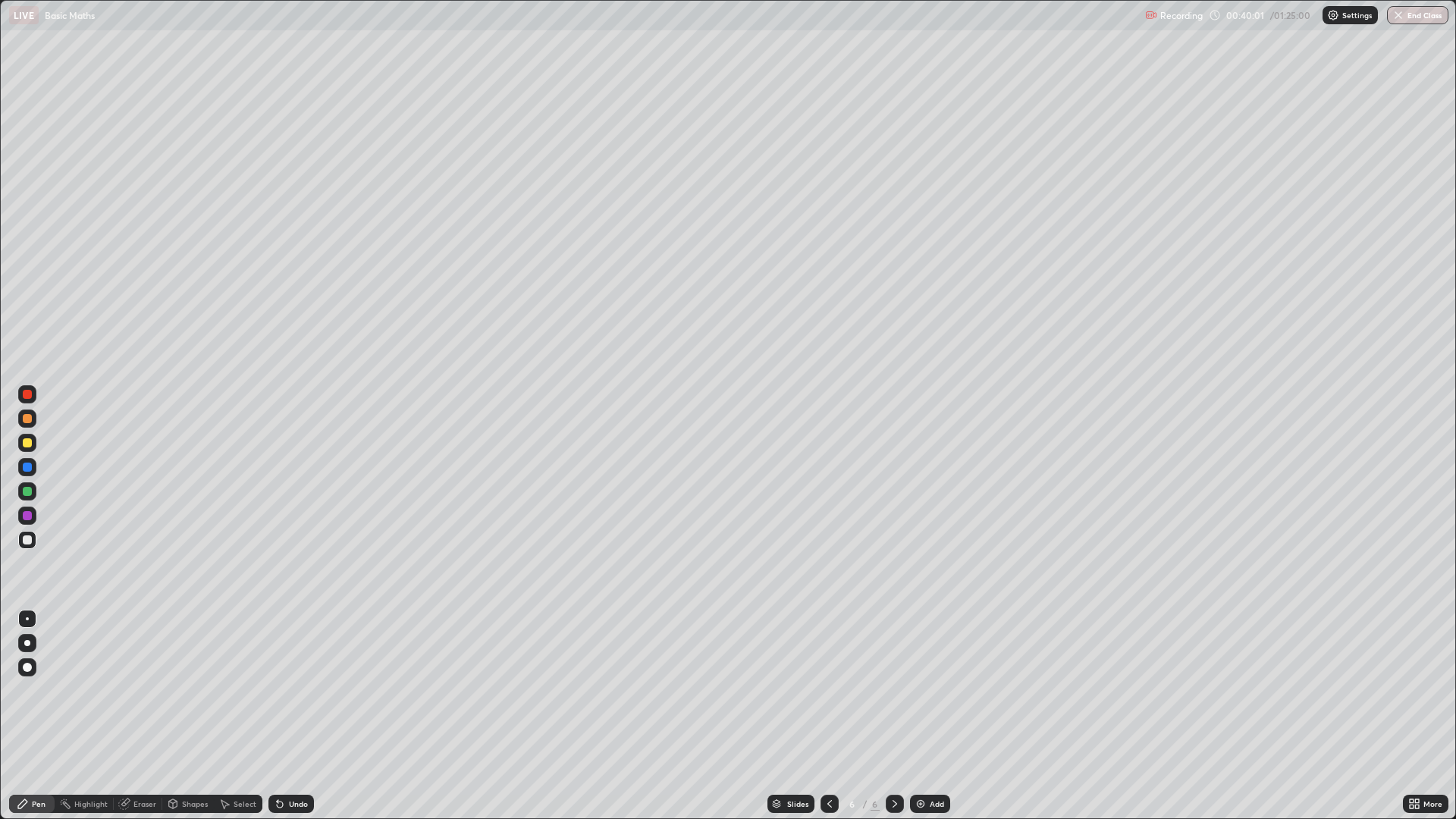
click at [936, 690] on div "Add" at bounding box center [930, 804] width 40 height 18
click at [828, 690] on icon at bounding box center [829, 804] width 12 height 12
click at [891, 690] on icon at bounding box center [895, 804] width 12 height 12
click at [828, 690] on icon at bounding box center [829, 804] width 12 height 12
click at [33, 690] on div "Pen" at bounding box center [39, 804] width 13 height 8
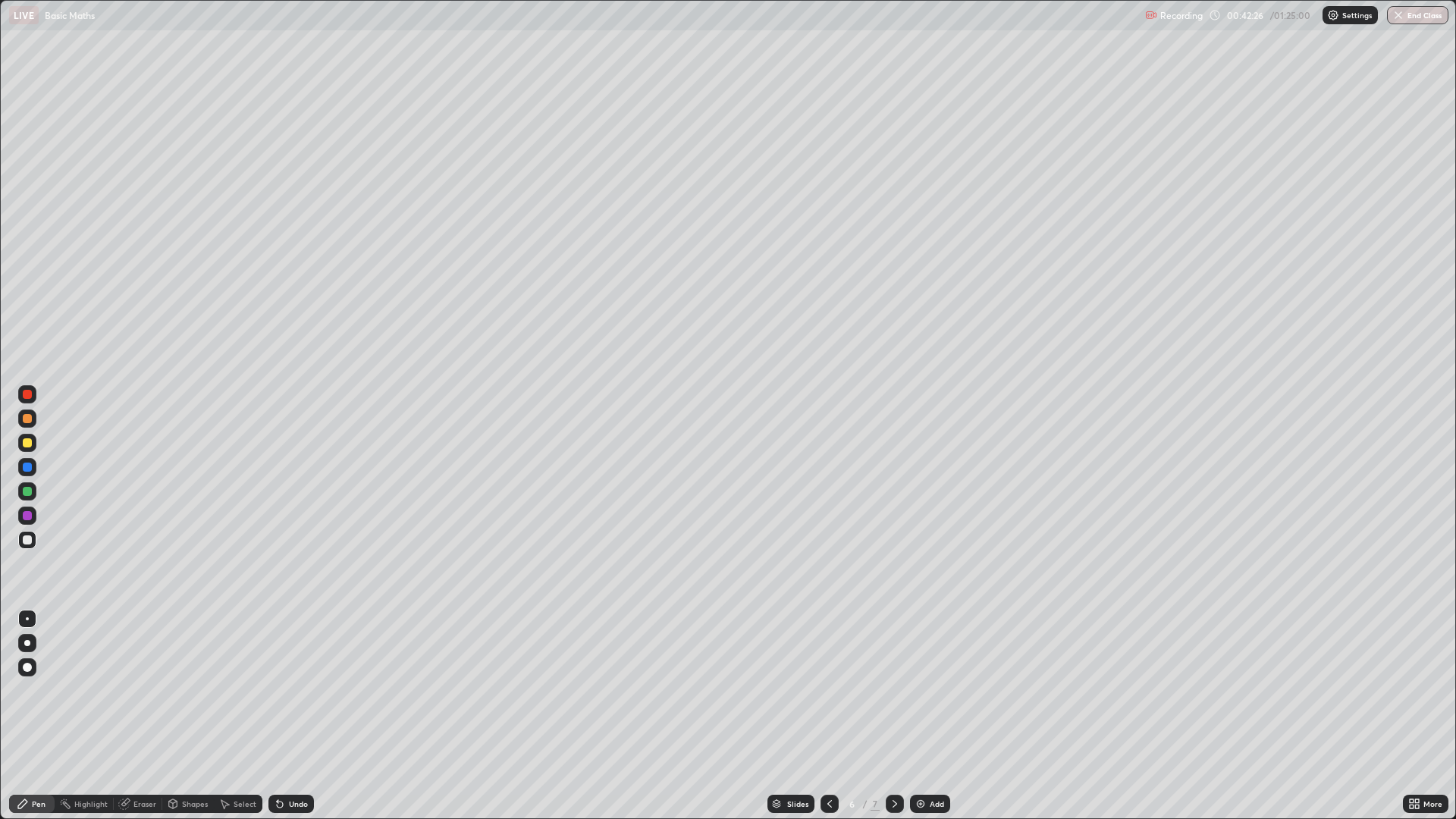
click at [294, 690] on div "Undo" at bounding box center [291, 804] width 46 height 18
click at [301, 690] on div "Undo" at bounding box center [291, 804] width 46 height 18
click at [135, 690] on div "Eraser" at bounding box center [145, 804] width 23 height 8
click at [32, 690] on div "Pen" at bounding box center [32, 804] width 46 height 18
click at [828, 690] on icon at bounding box center [829, 804] width 12 height 12
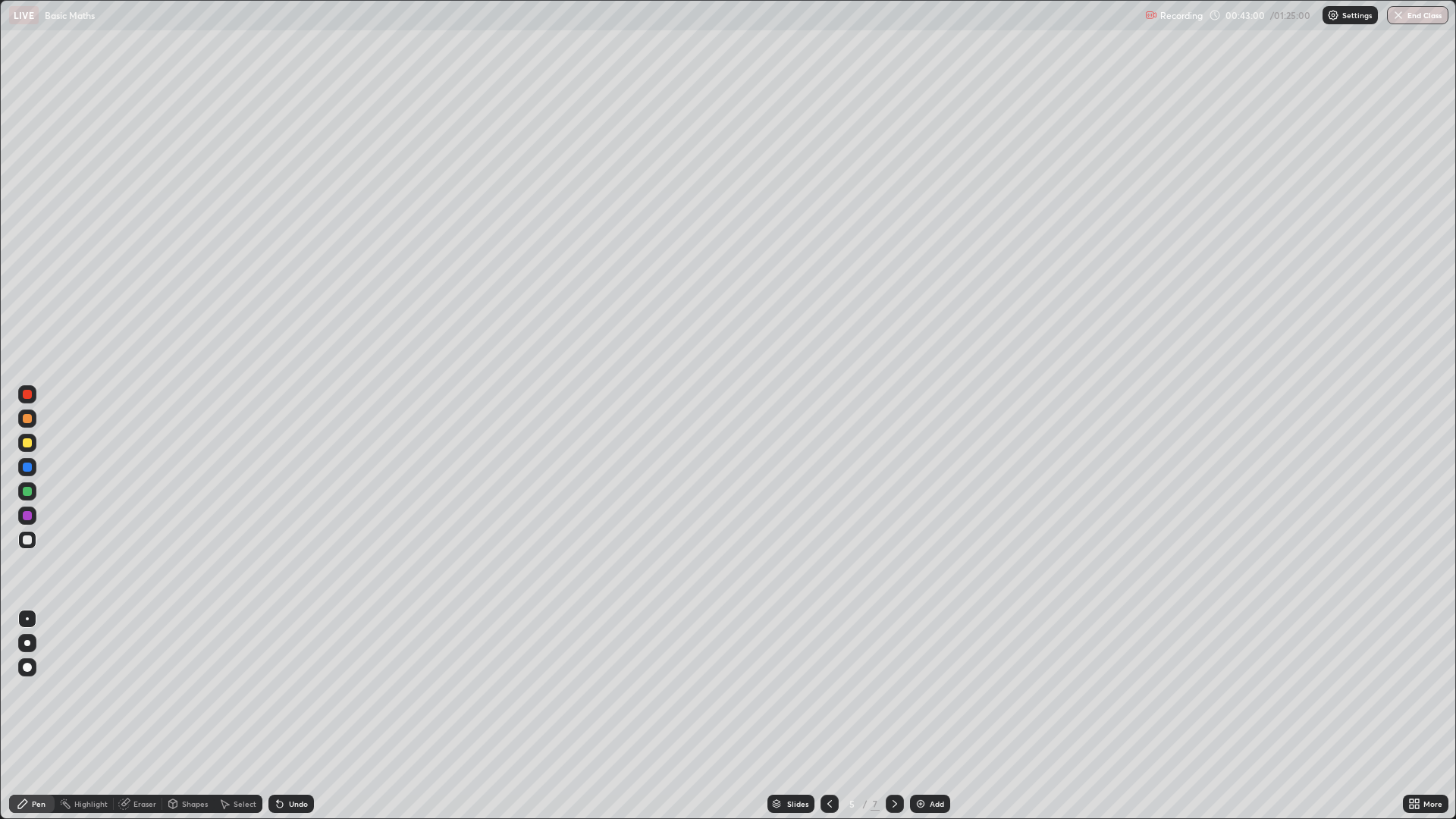
click at [138, 690] on div "Eraser" at bounding box center [145, 804] width 23 height 8
click at [27, 690] on icon at bounding box center [23, 804] width 12 height 12
click at [149, 690] on div "Eraser" at bounding box center [145, 804] width 23 height 8
click at [40, 690] on div "Pen" at bounding box center [39, 804] width 13 height 8
click at [141, 690] on div "Eraser" at bounding box center [145, 804] width 23 height 8
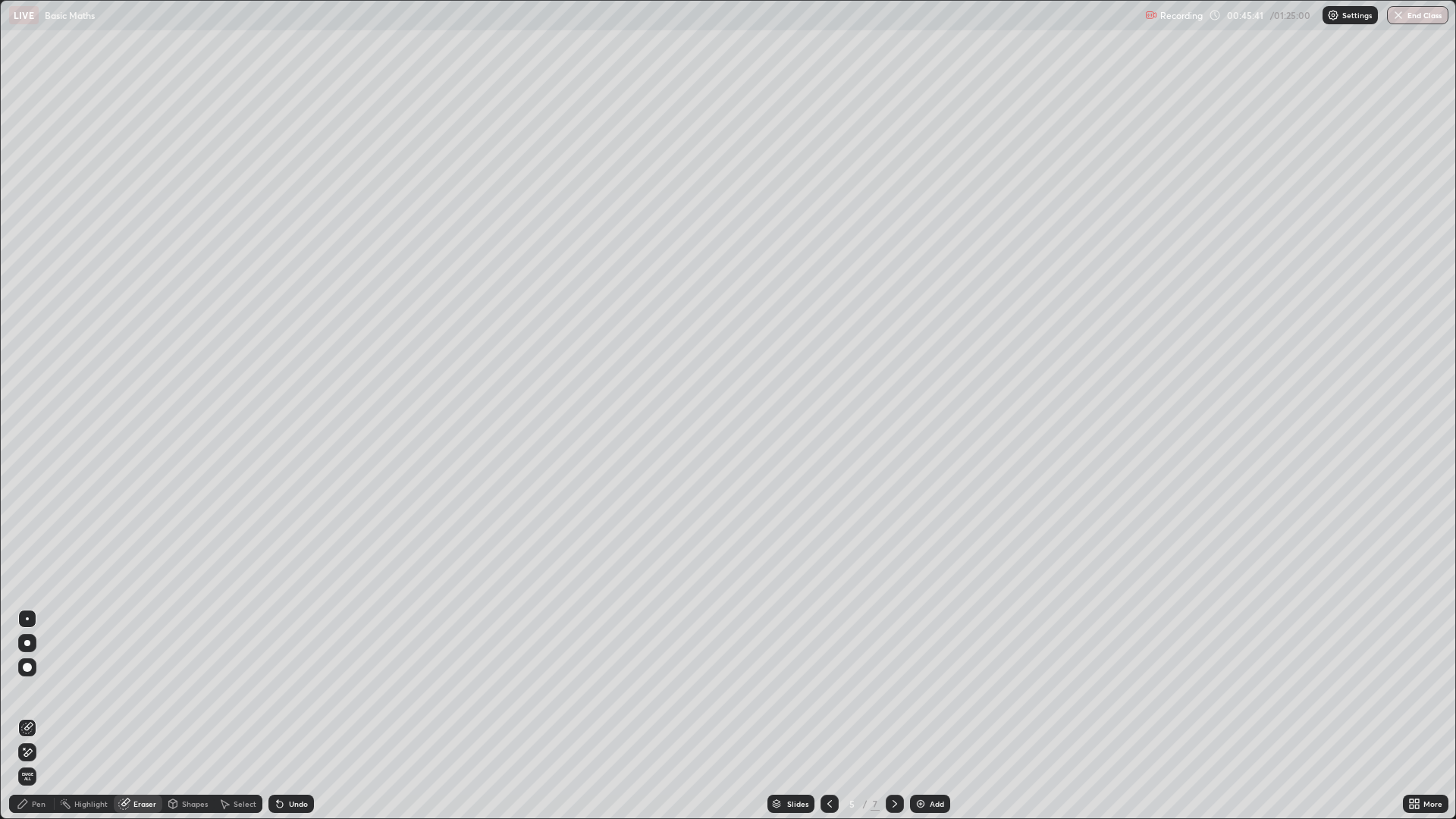
click at [32, 690] on div "Pen" at bounding box center [32, 804] width 46 height 18
click at [42, 690] on div "Pen" at bounding box center [32, 804] width 46 height 18
click at [141, 690] on div "Eraser" at bounding box center [145, 804] width 23 height 8
click at [38, 690] on div "Pen" at bounding box center [39, 804] width 13 height 8
click at [894, 690] on icon at bounding box center [895, 804] width 12 height 12
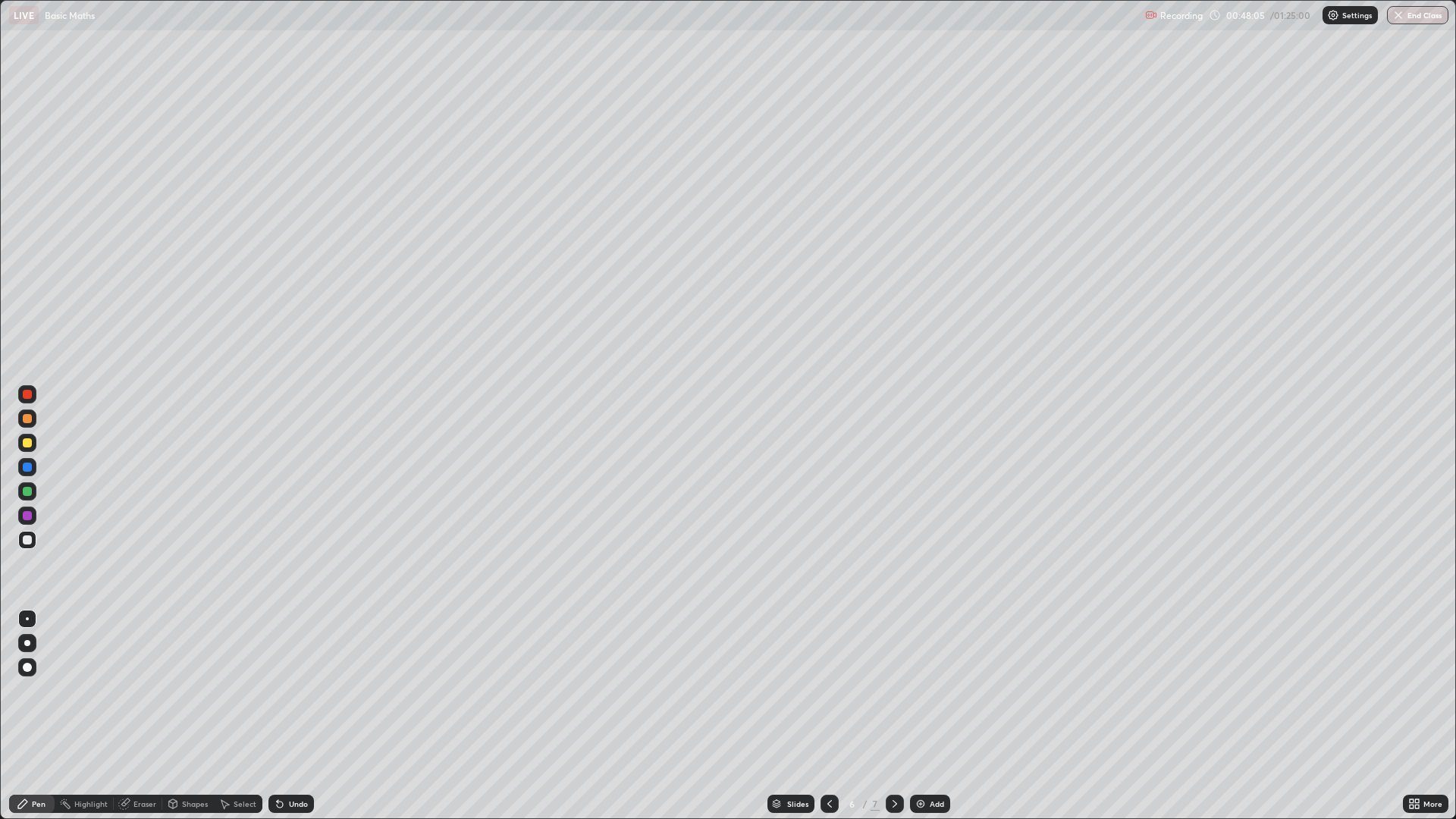
click at [933, 690] on div "Add" at bounding box center [930, 804] width 40 height 18
click at [139, 690] on div "Eraser" at bounding box center [145, 804] width 23 height 8
click at [42, 690] on div "Pen" at bounding box center [39, 804] width 13 height 8
click at [139, 690] on div "Eraser" at bounding box center [145, 804] width 23 height 8
click at [38, 690] on div "Pen" at bounding box center [32, 804] width 46 height 18
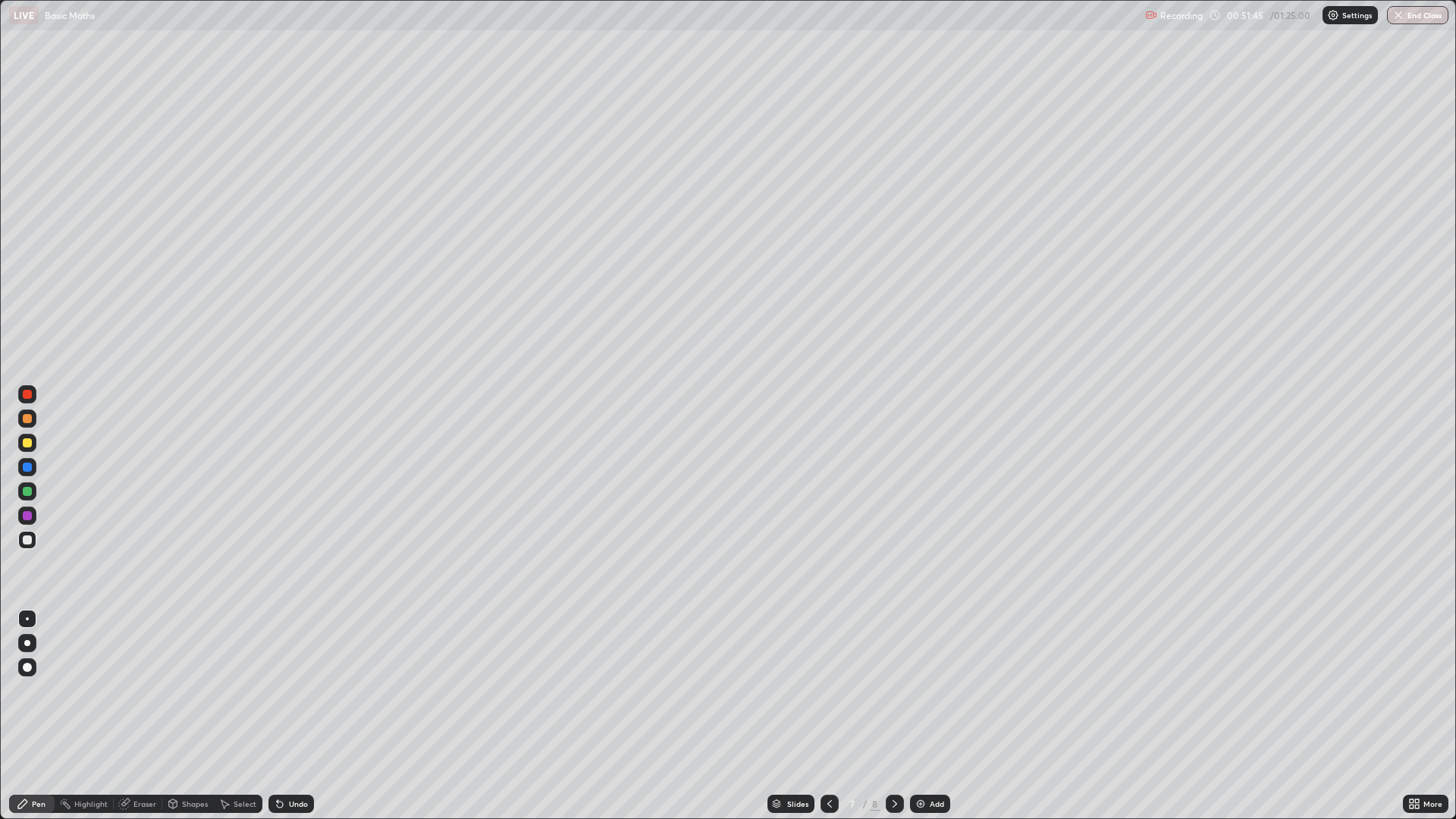
click at [35, 690] on div "Pen" at bounding box center [39, 804] width 13 height 8
click at [141, 690] on div "Eraser" at bounding box center [145, 804] width 23 height 8
click at [43, 690] on div "Pen" at bounding box center [39, 804] width 13 height 8
click at [143, 690] on div "Eraser" at bounding box center [145, 804] width 23 height 8
click at [28, 690] on icon at bounding box center [23, 804] width 12 height 12
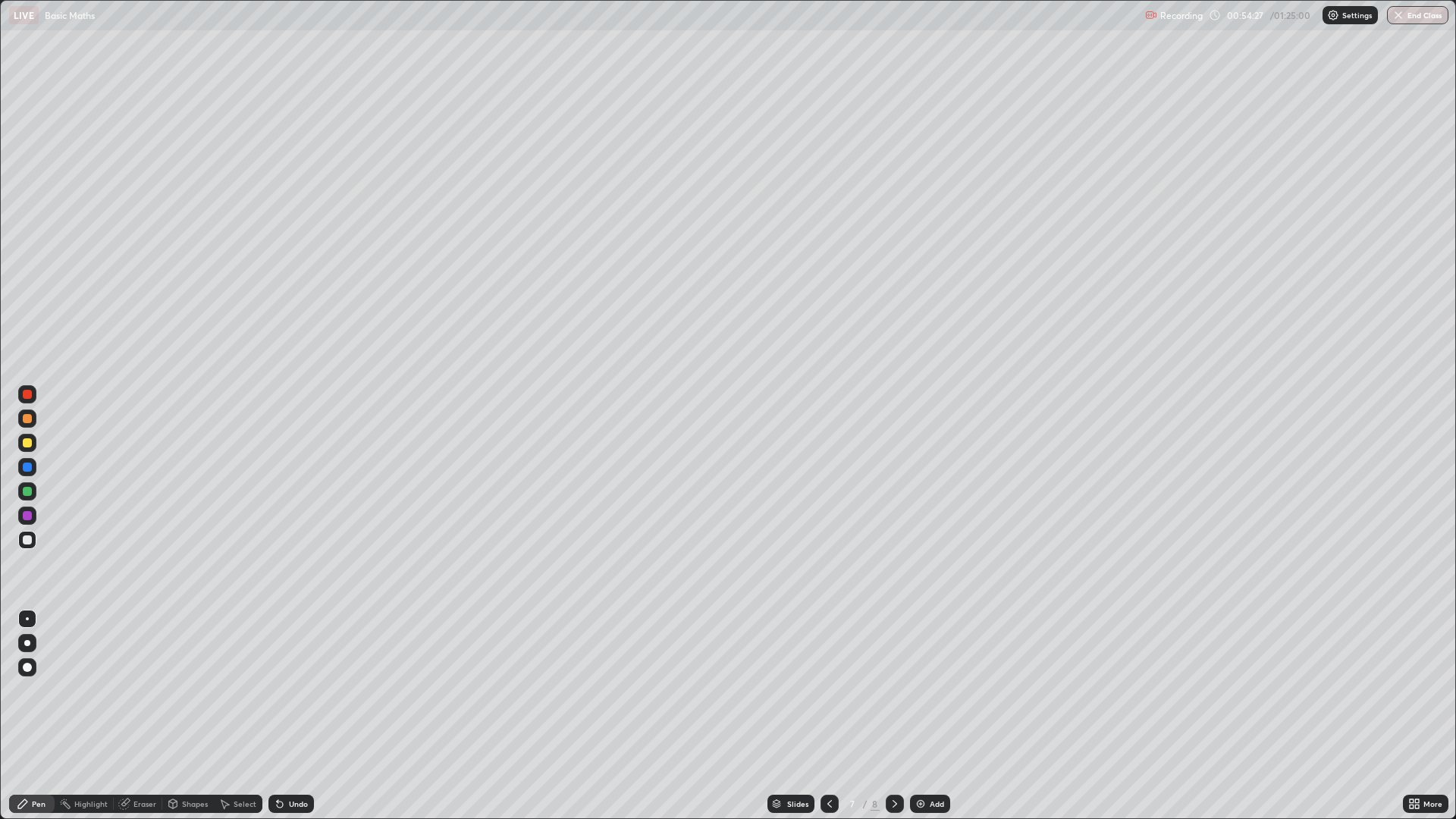
click at [139, 690] on div "Eraser" at bounding box center [145, 804] width 23 height 8
click at [31, 690] on div "Pen" at bounding box center [32, 804] width 46 height 18
click at [147, 690] on div "Eraser" at bounding box center [145, 804] width 23 height 8
click at [33, 690] on div "Pen" at bounding box center [39, 804] width 13 height 8
click at [155, 690] on div "Eraser" at bounding box center [145, 804] width 23 height 8
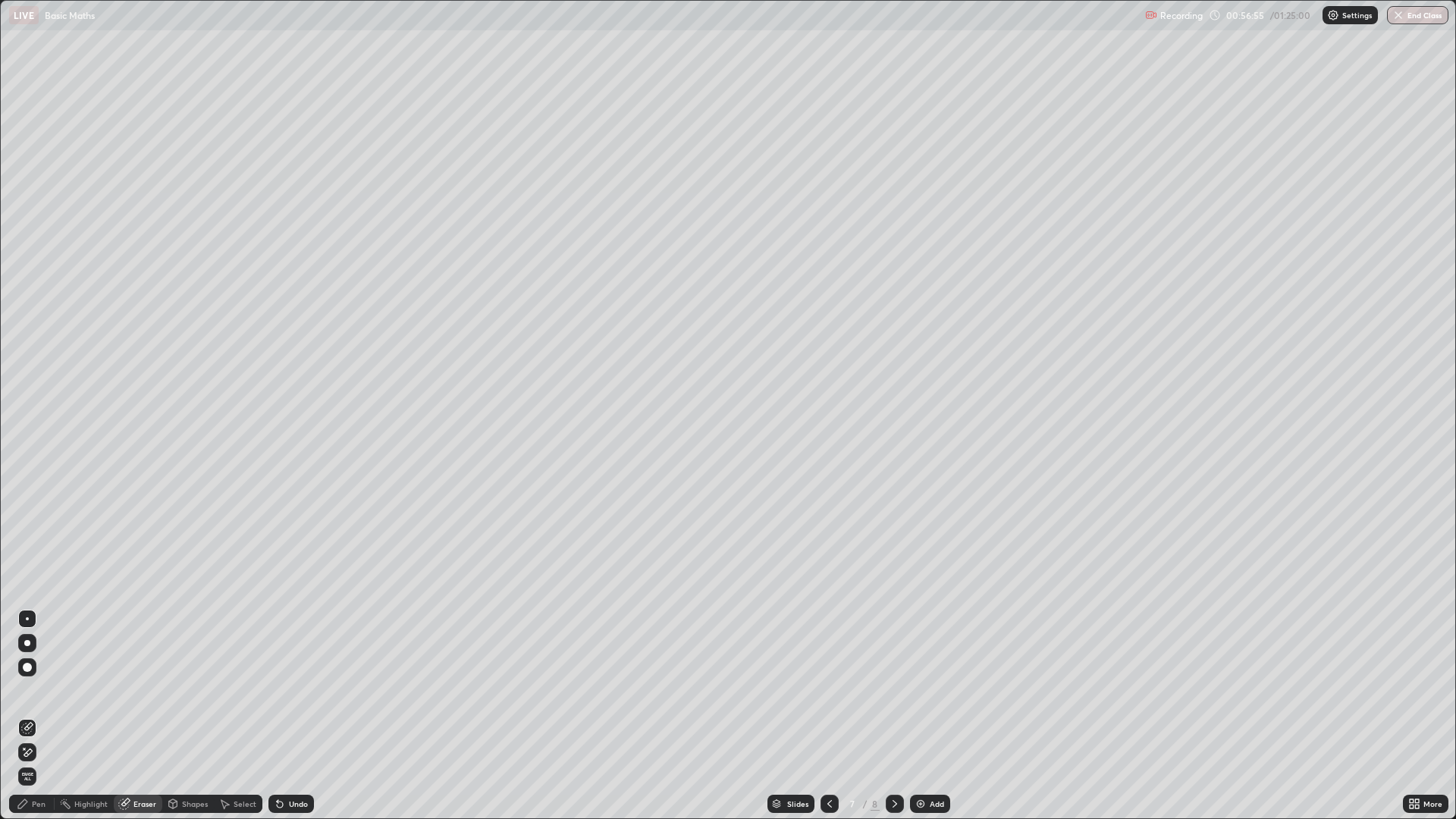
click at [28, 690] on icon at bounding box center [23, 804] width 12 height 12
click at [138, 690] on div "Eraser" at bounding box center [145, 804] width 23 height 8
click at [36, 690] on div "Pen" at bounding box center [39, 804] width 13 height 8
click at [917, 690] on img at bounding box center [920, 804] width 12 height 12
click at [292, 690] on div "Undo" at bounding box center [299, 804] width 19 height 8
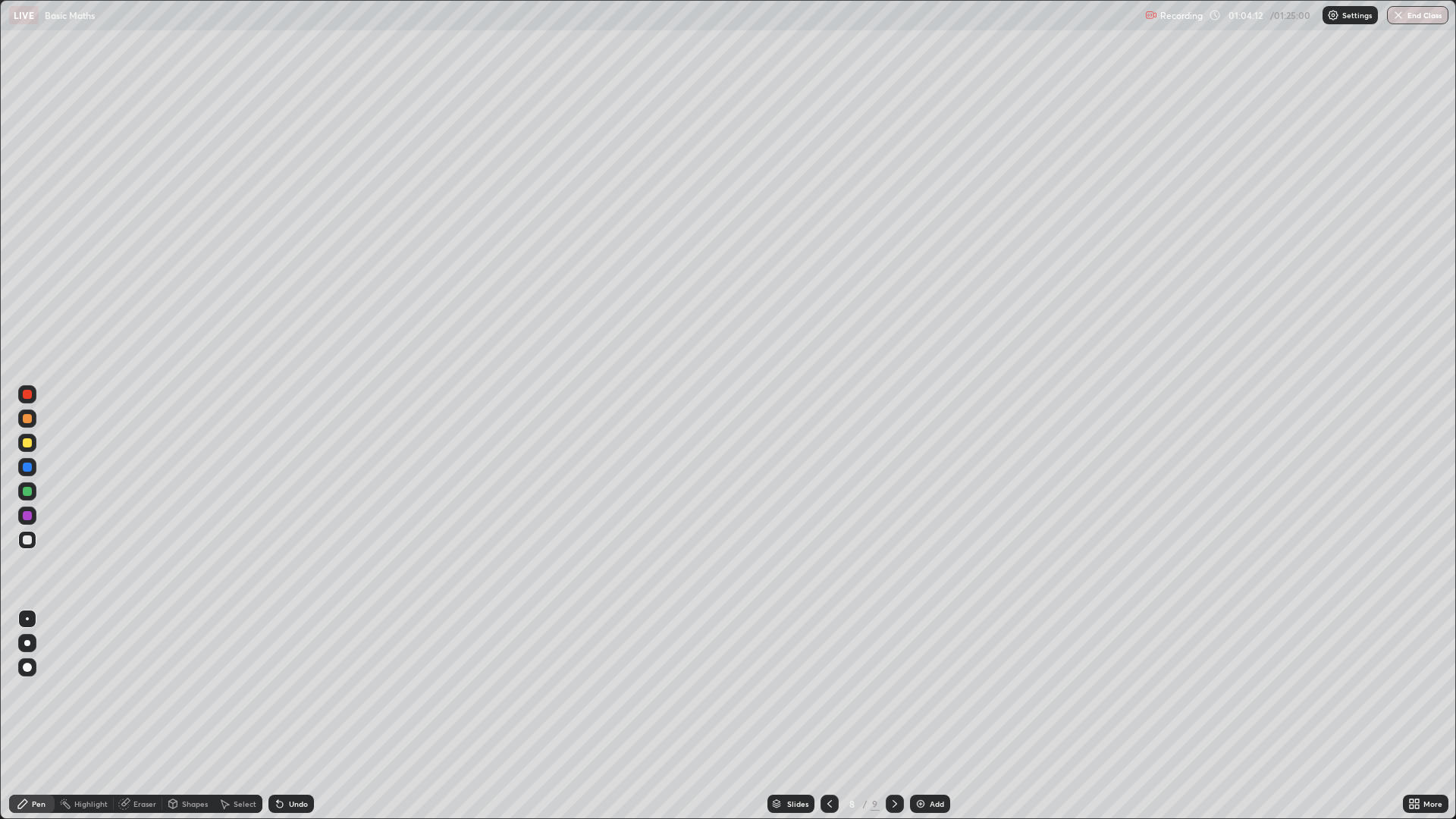
click at [142, 690] on div "Eraser" at bounding box center [145, 804] width 23 height 8
click at [27, 690] on div "Pen" at bounding box center [32, 804] width 46 height 18
click at [927, 690] on div "Add" at bounding box center [930, 804] width 40 height 18
click at [924, 690] on img at bounding box center [920, 804] width 12 height 12
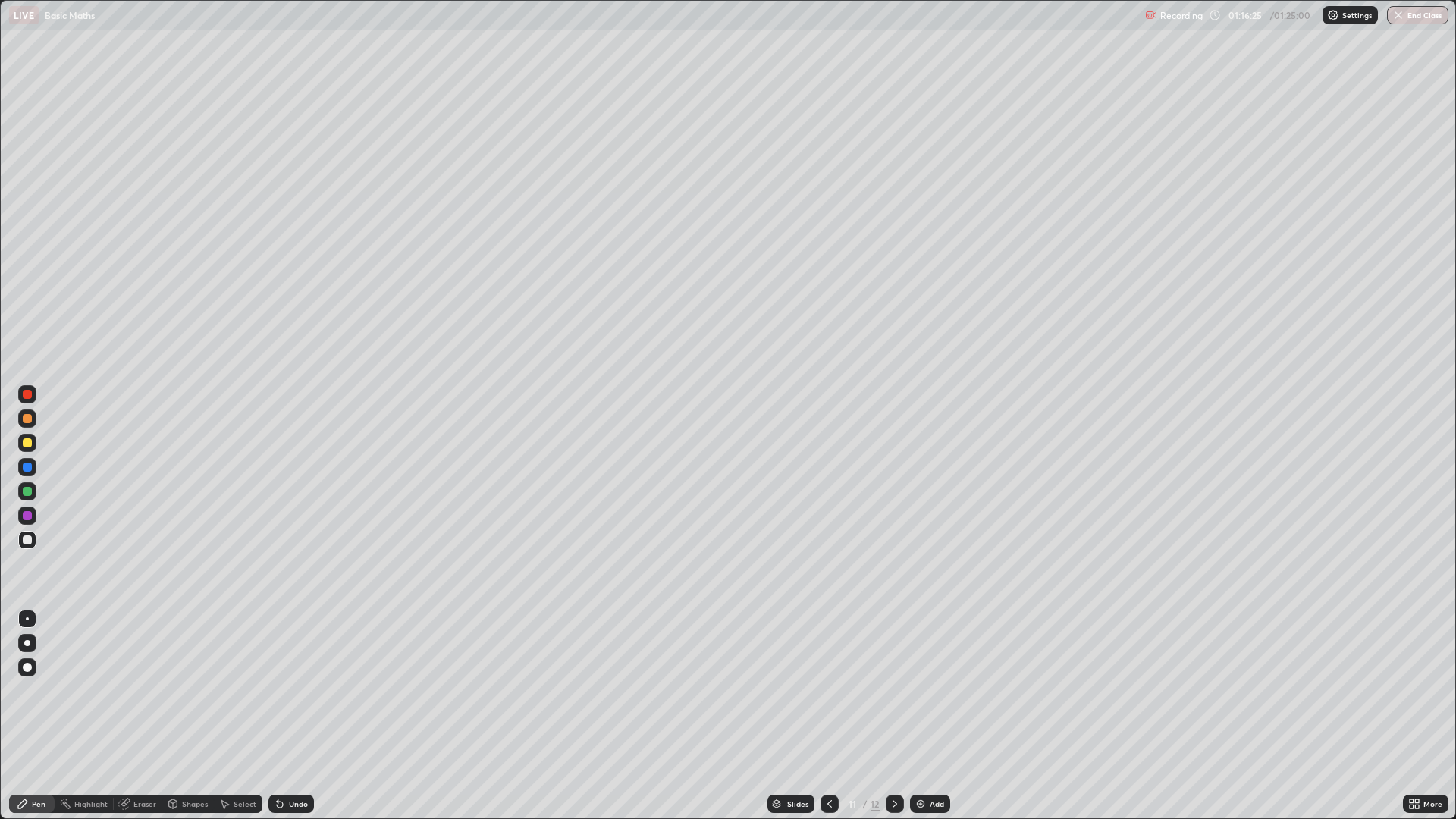
click at [290, 690] on div "Undo" at bounding box center [291, 804] width 46 height 18
click at [143, 690] on div "Eraser" at bounding box center [145, 804] width 23 height 8
click at [38, 690] on div "Pen" at bounding box center [32, 804] width 46 height 18
click at [149, 690] on div "Eraser" at bounding box center [145, 804] width 23 height 8
click at [27, 690] on div "Pen" at bounding box center [32, 804] width 46 height 18
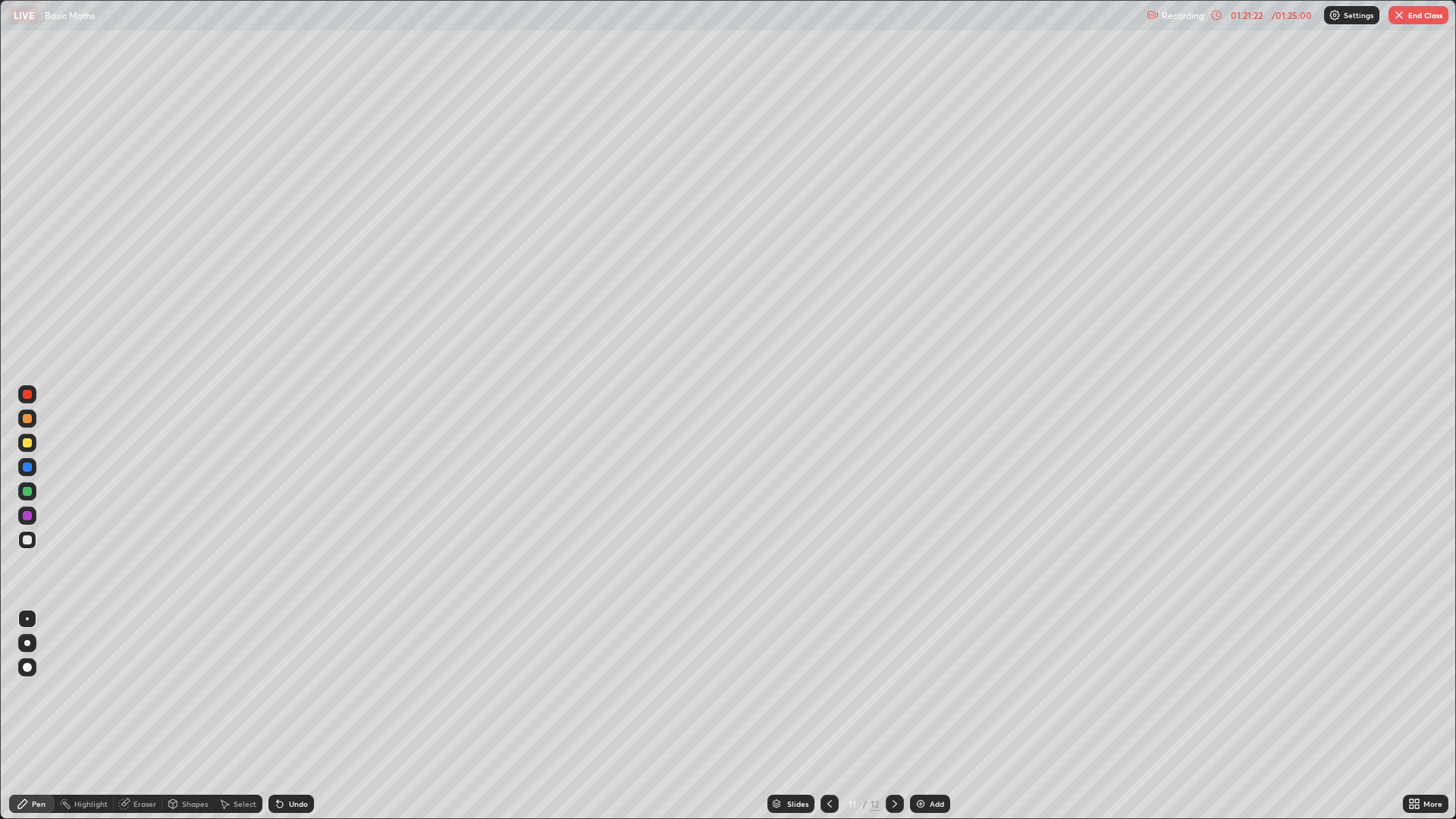
click at [136, 690] on div "Eraser" at bounding box center [145, 804] width 23 height 8
click at [30, 690] on div "Pen" at bounding box center [32, 804] width 46 height 18
click at [141, 690] on div "Eraser" at bounding box center [145, 804] width 23 height 8
click at [46, 690] on div "Pen" at bounding box center [32, 804] width 46 height 18
click at [1423, 14] on button "End Class" at bounding box center [1418, 14] width 60 height 18
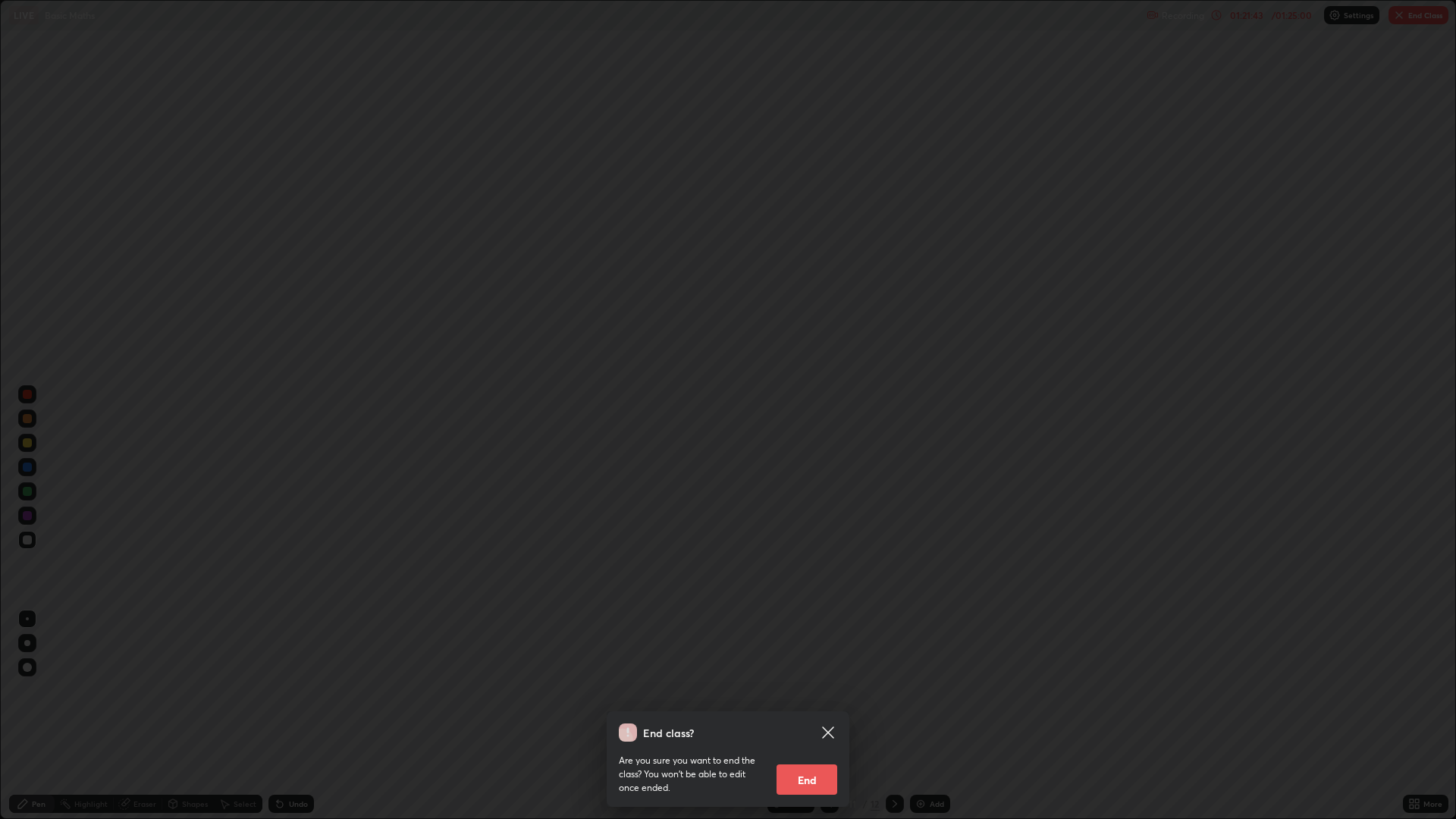
click at [807, 690] on button "End" at bounding box center [807, 780] width 61 height 30
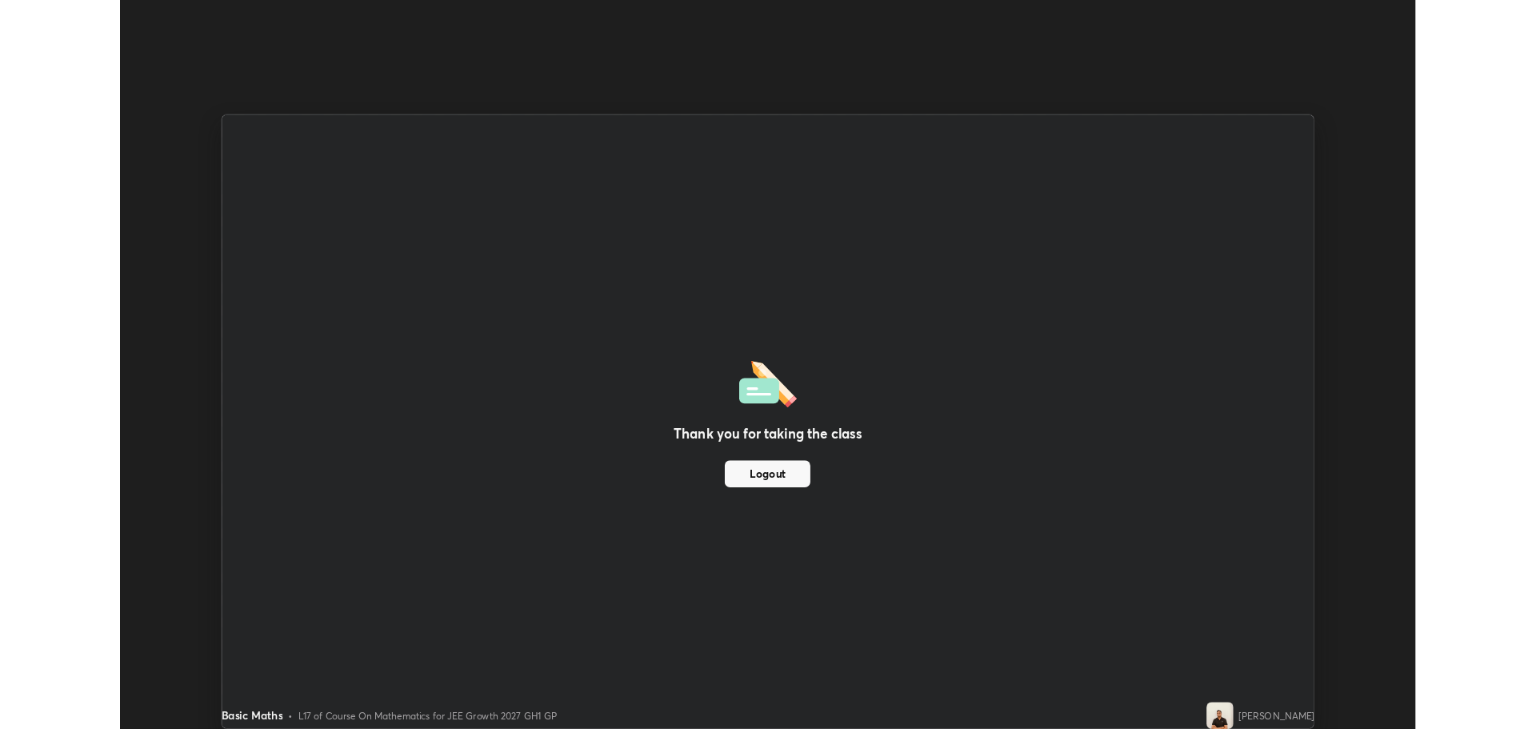
scroll to position [79295, 78488]
